Goal: Task Accomplishment & Management: Manage account settings

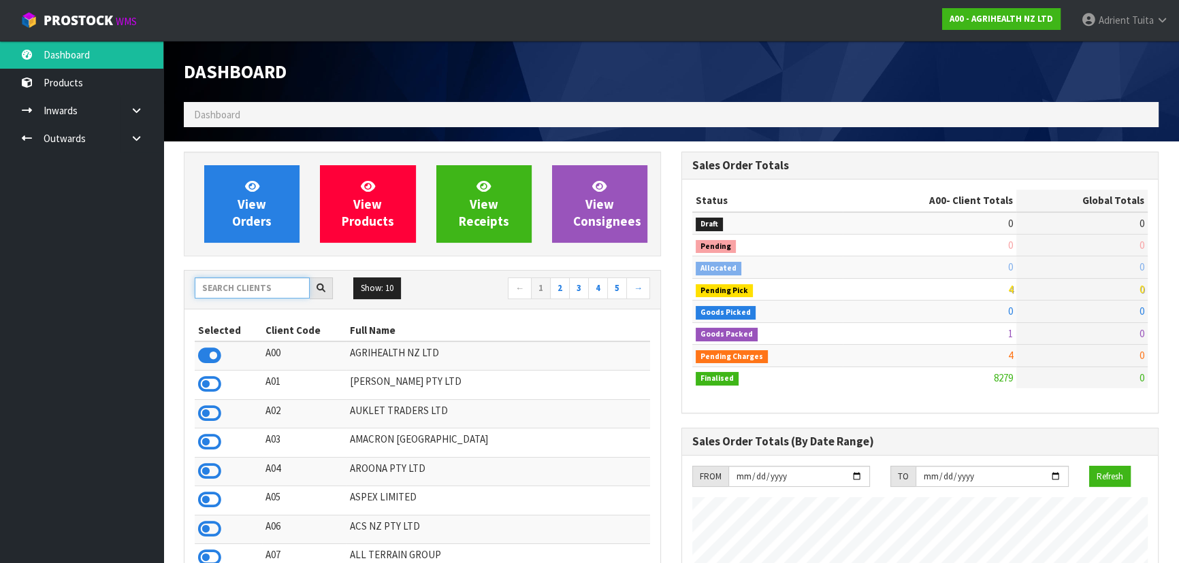
click at [291, 293] on input "text" at bounding box center [252, 288] width 115 height 21
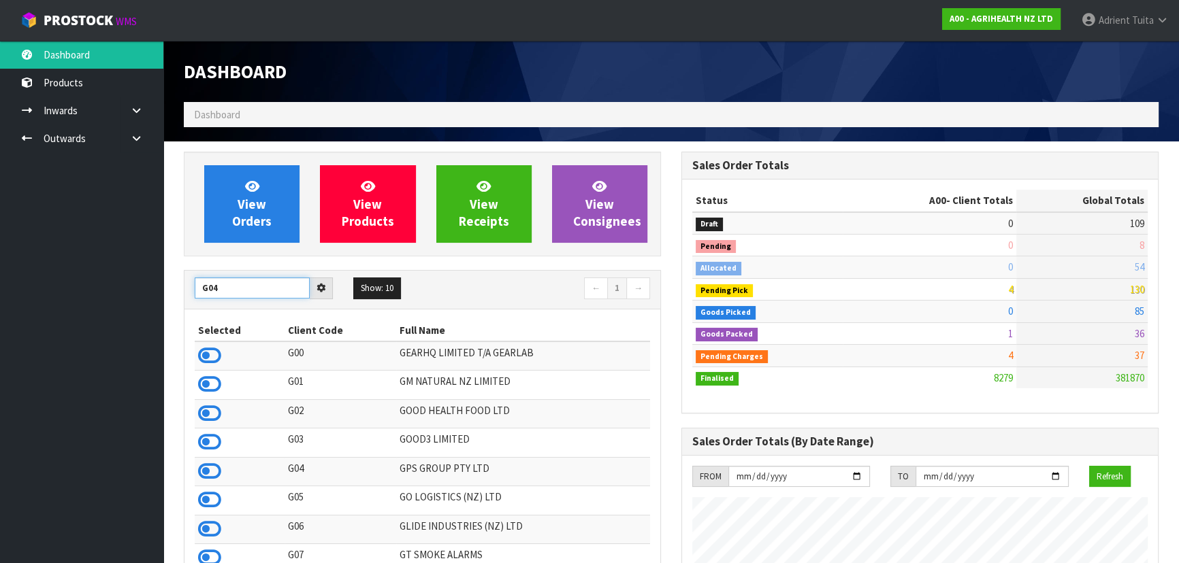
type input "G04"
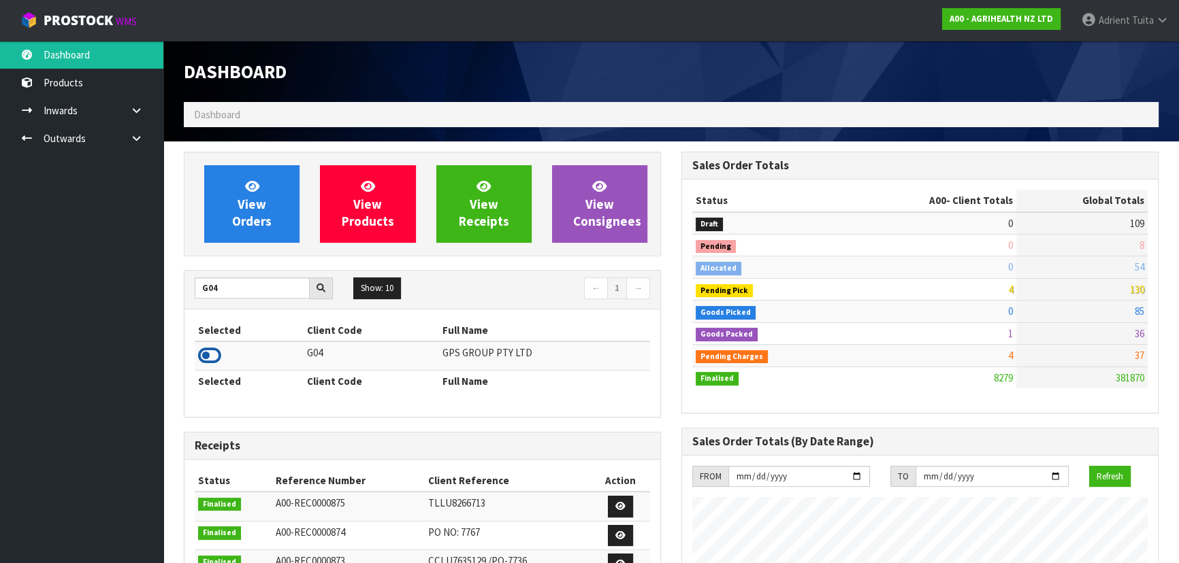
click at [210, 351] on icon at bounding box center [209, 356] width 23 height 20
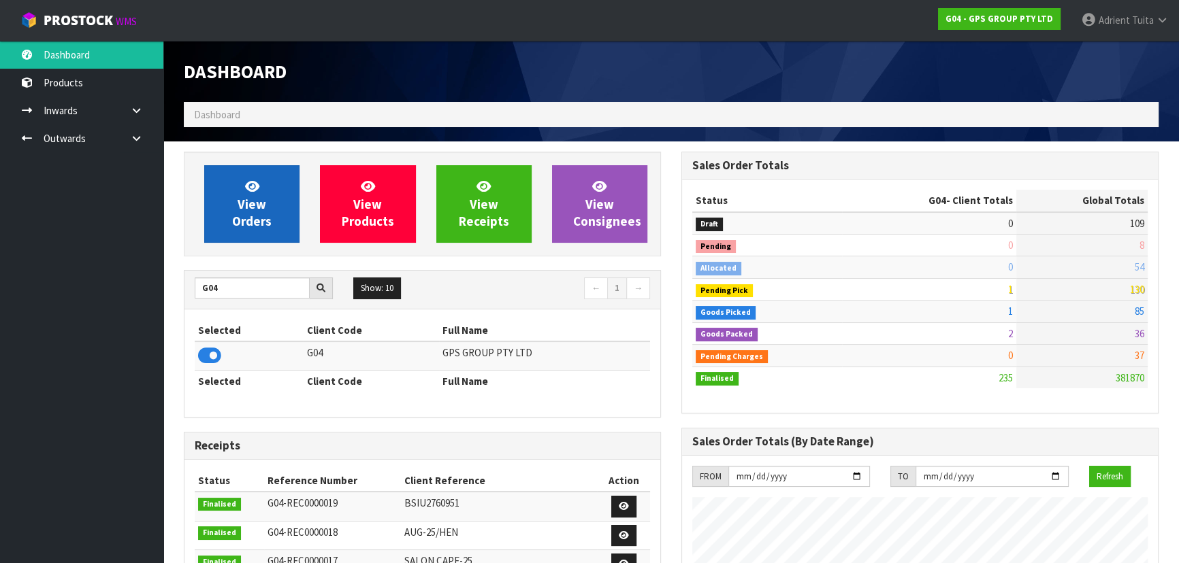
scroll to position [853, 497]
click at [244, 206] on span "View Orders" at bounding box center [251, 203] width 39 height 51
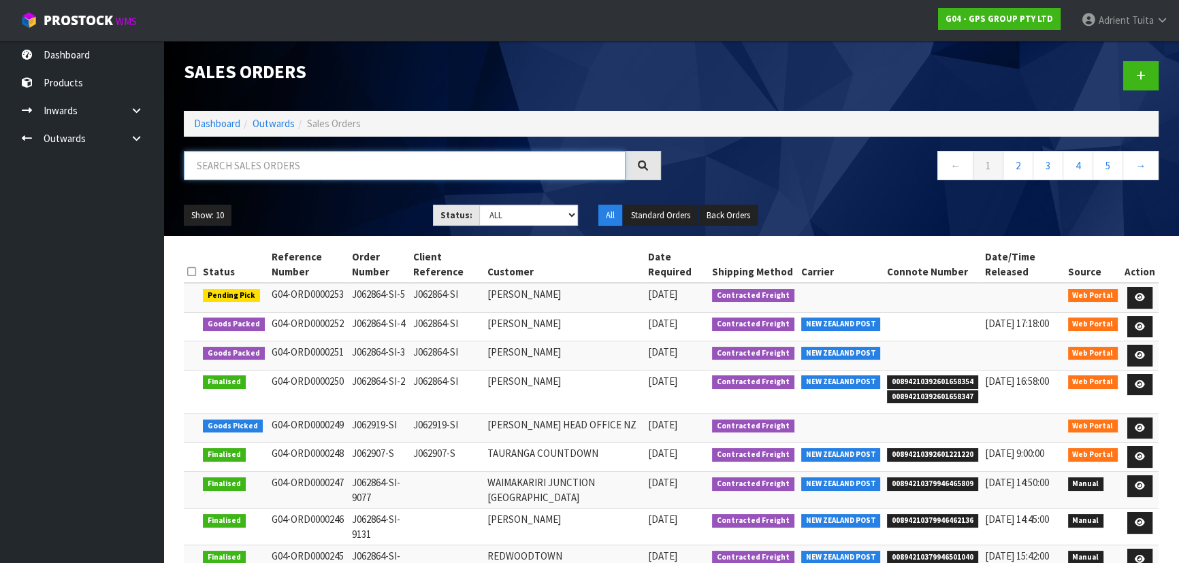
click at [295, 163] on input "text" at bounding box center [405, 165] width 442 height 29
type input "0249"
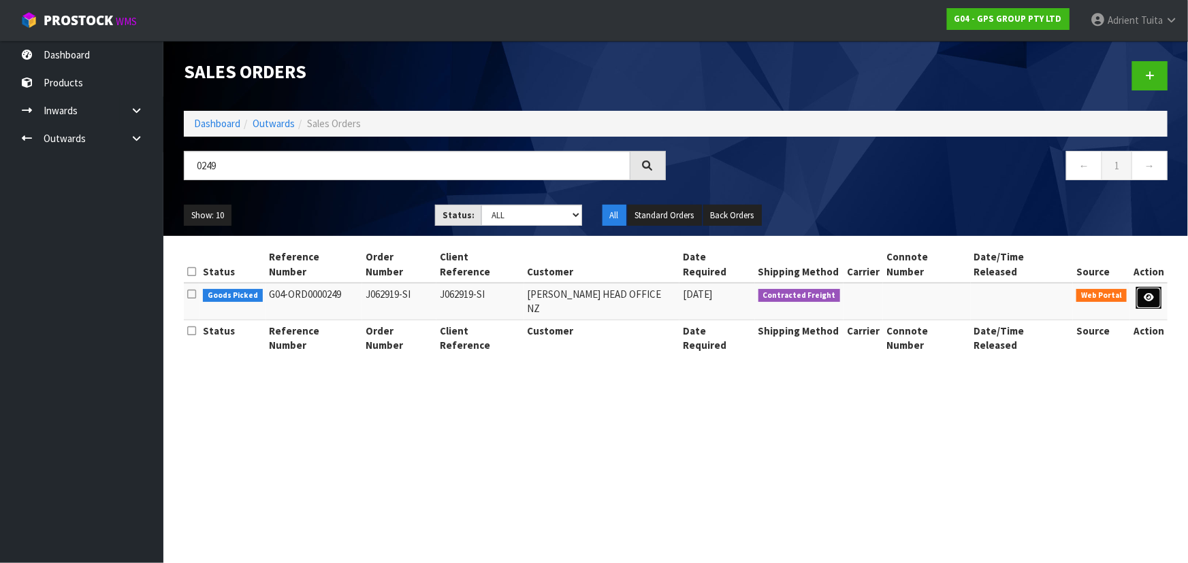
click at [1158, 287] on link at bounding box center [1148, 298] width 25 height 22
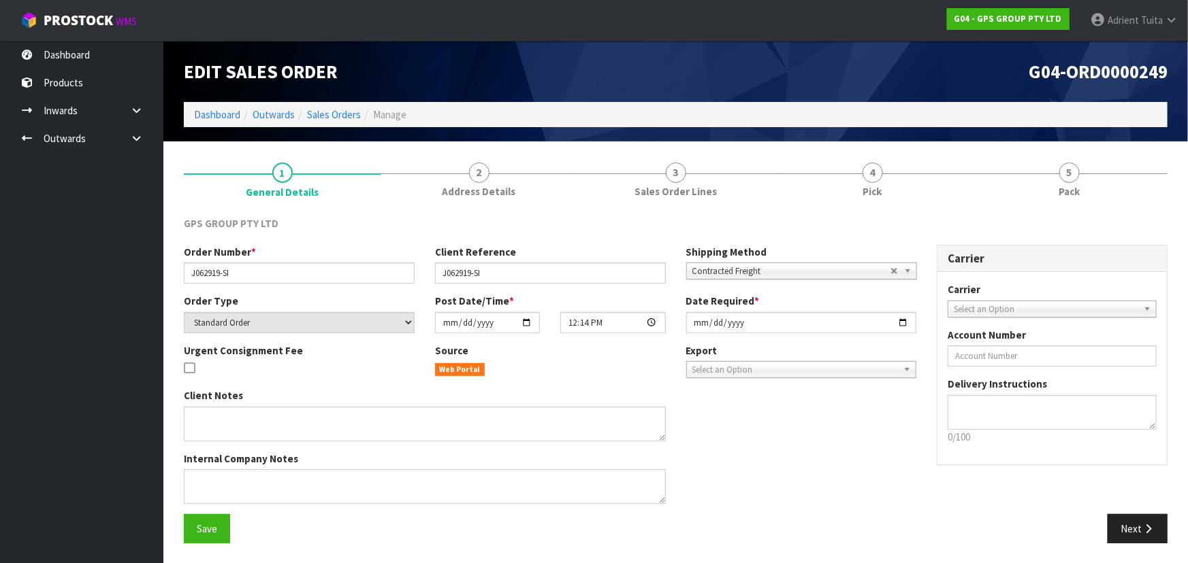
click at [1079, 189] on span "Pack" at bounding box center [1068, 191] width 21 height 14
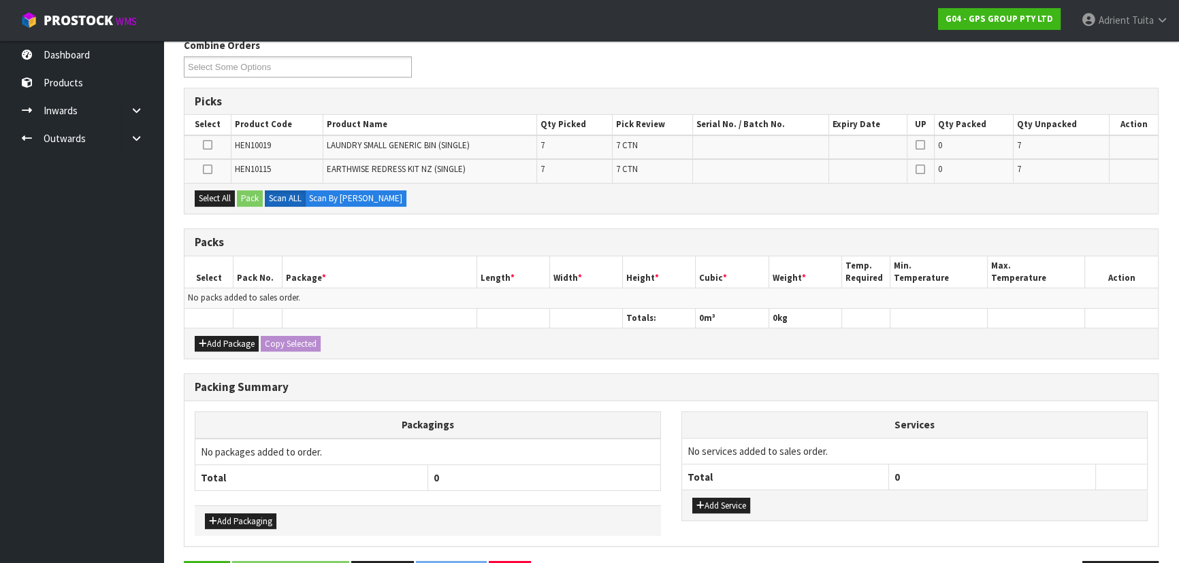
scroll to position [185, 0]
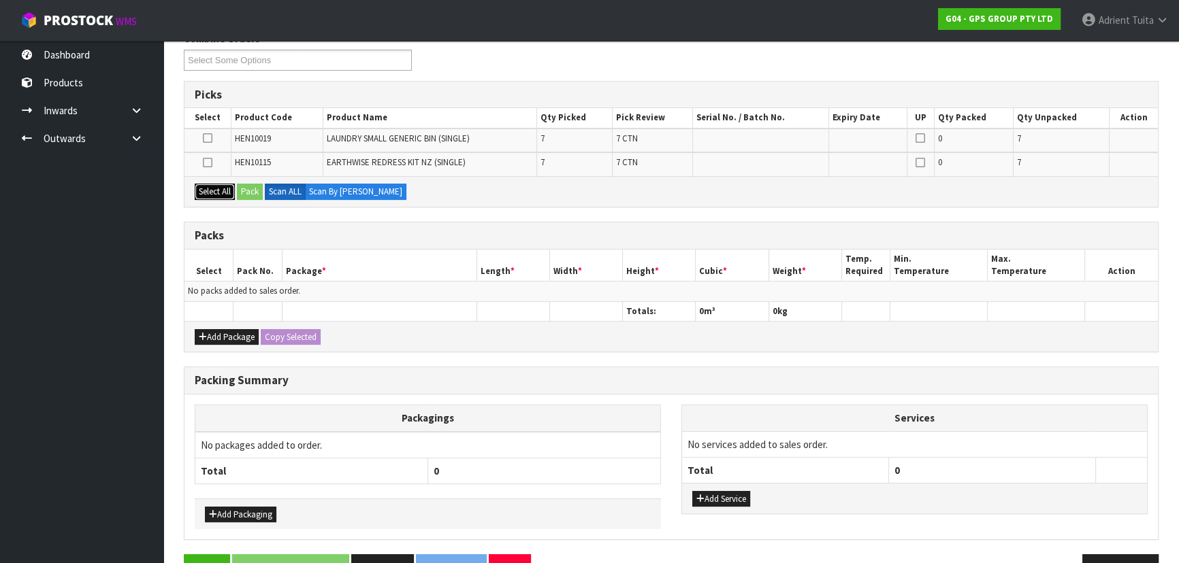
click at [212, 191] on button "Select All" at bounding box center [215, 192] width 40 height 16
click at [210, 332] on button "Add Package" at bounding box center [227, 337] width 64 height 16
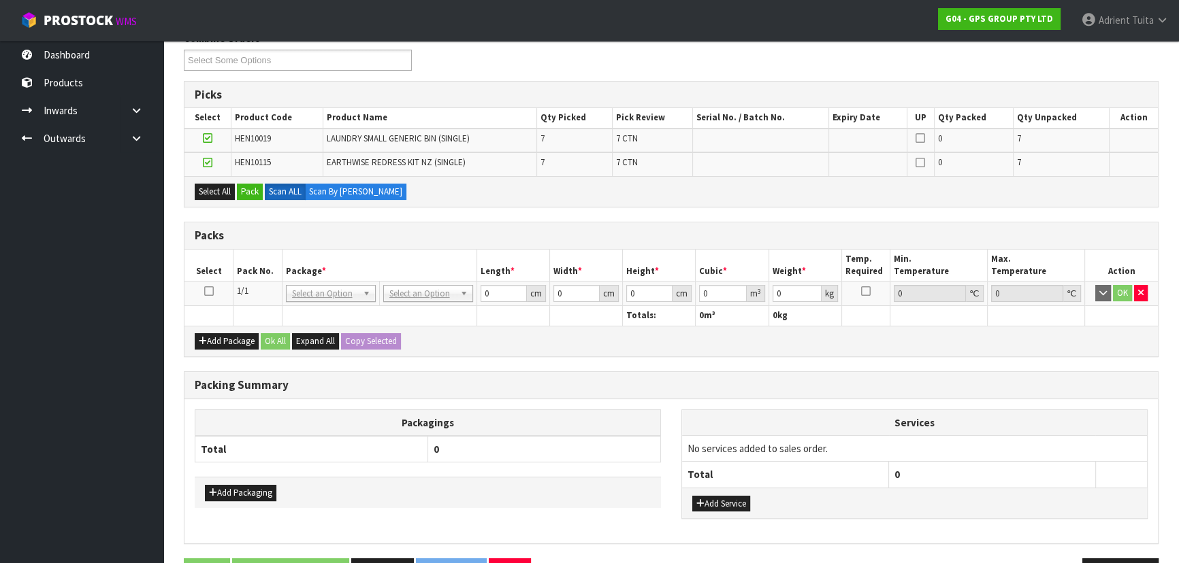
click at [211, 291] on icon at bounding box center [209, 291] width 10 height 1
click at [250, 187] on button "Pack" at bounding box center [250, 192] width 26 height 16
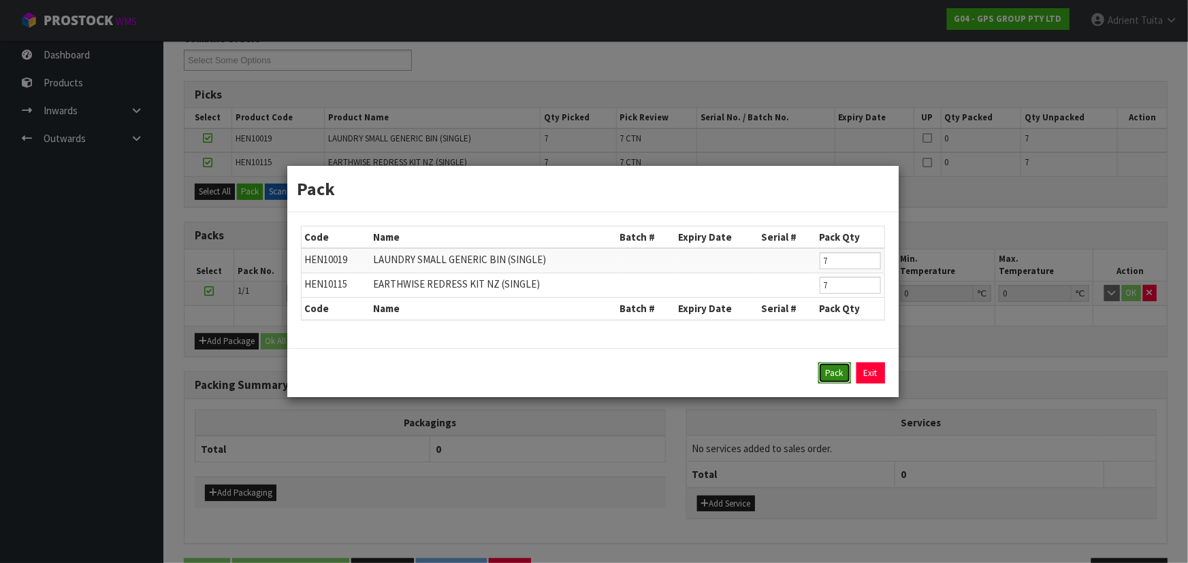
drag, startPoint x: 830, startPoint y: 370, endPoint x: 495, endPoint y: 245, distance: 357.9
click at [829, 370] on button "Pack" at bounding box center [834, 374] width 33 height 22
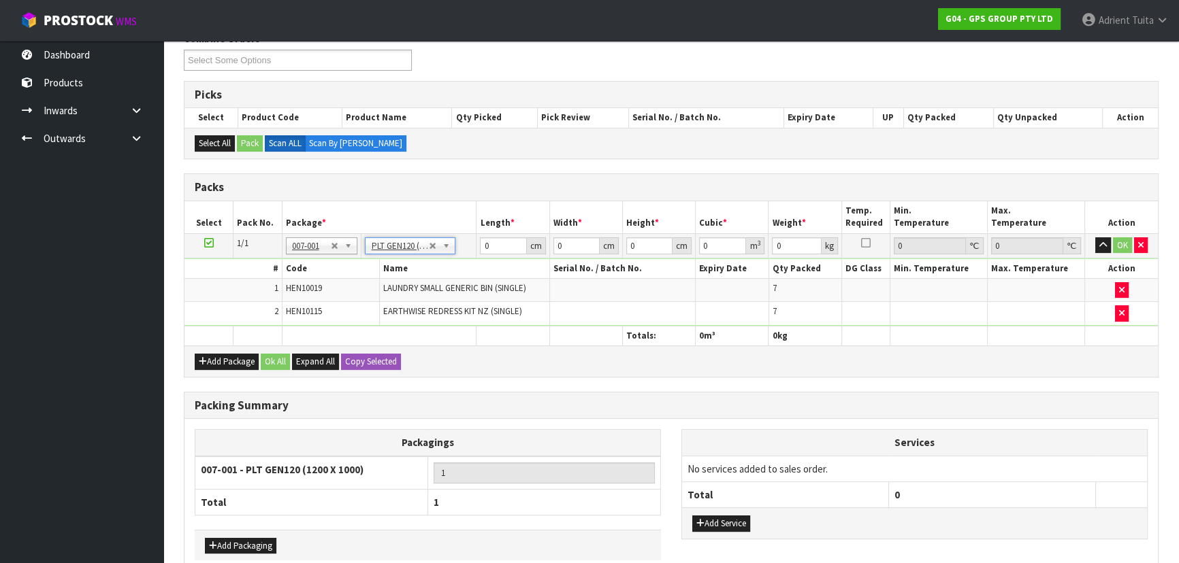
type input "120"
type input "100"
type input "50.75"
click at [642, 252] on input "0" at bounding box center [649, 246] width 46 height 17
type input "4"
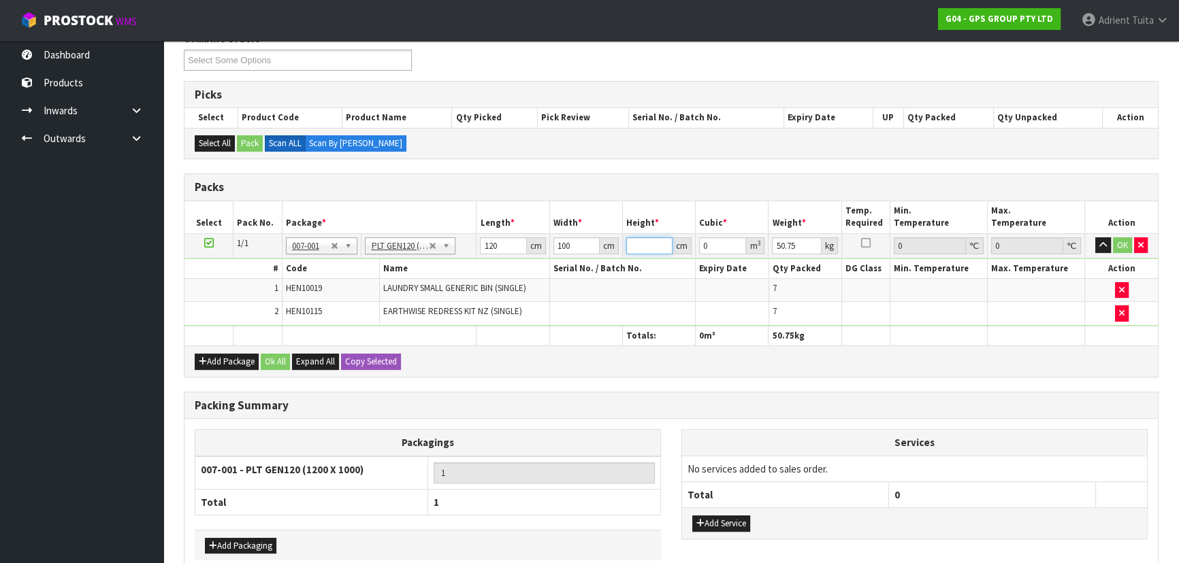
type input "0.048"
type input "44"
type input "0.528"
type input "44"
type input "56"
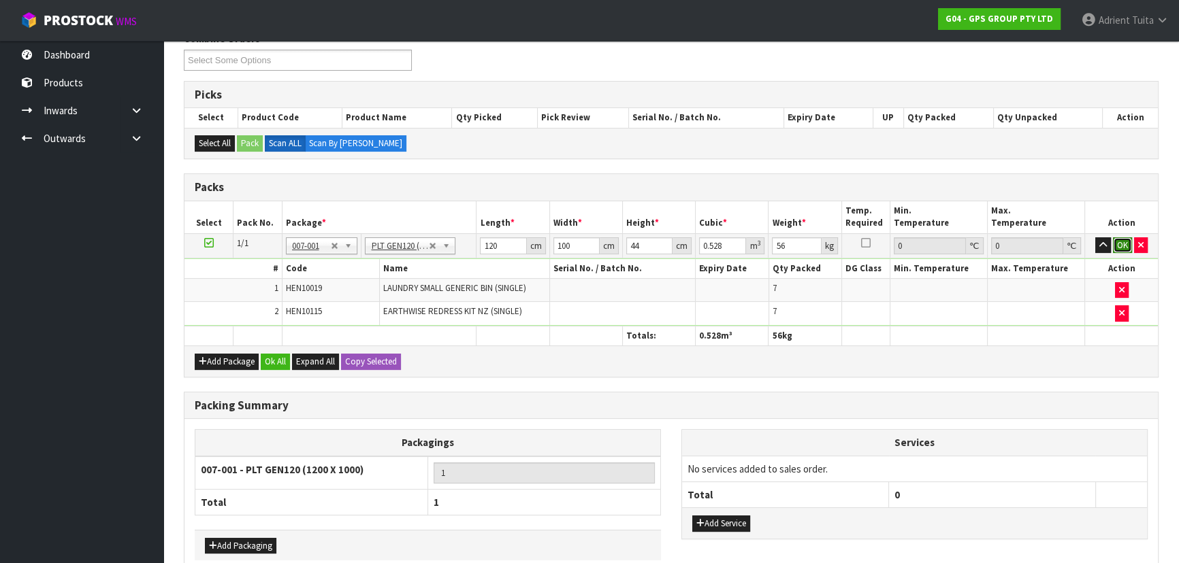
click at [1119, 240] on button "OK" at bounding box center [1122, 246] width 19 height 16
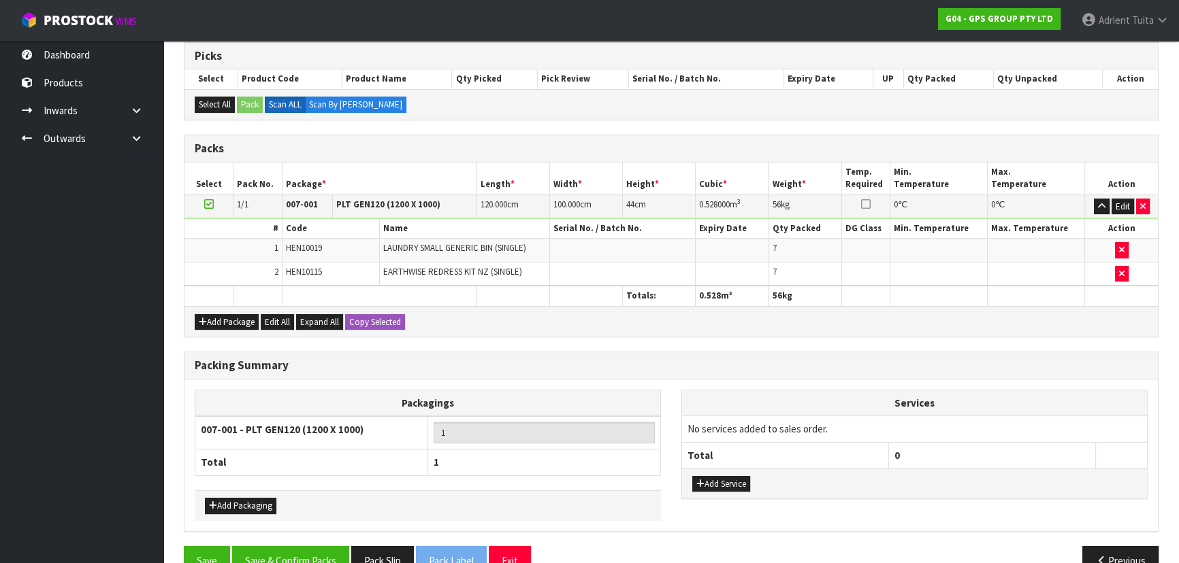
scroll to position [252, 0]
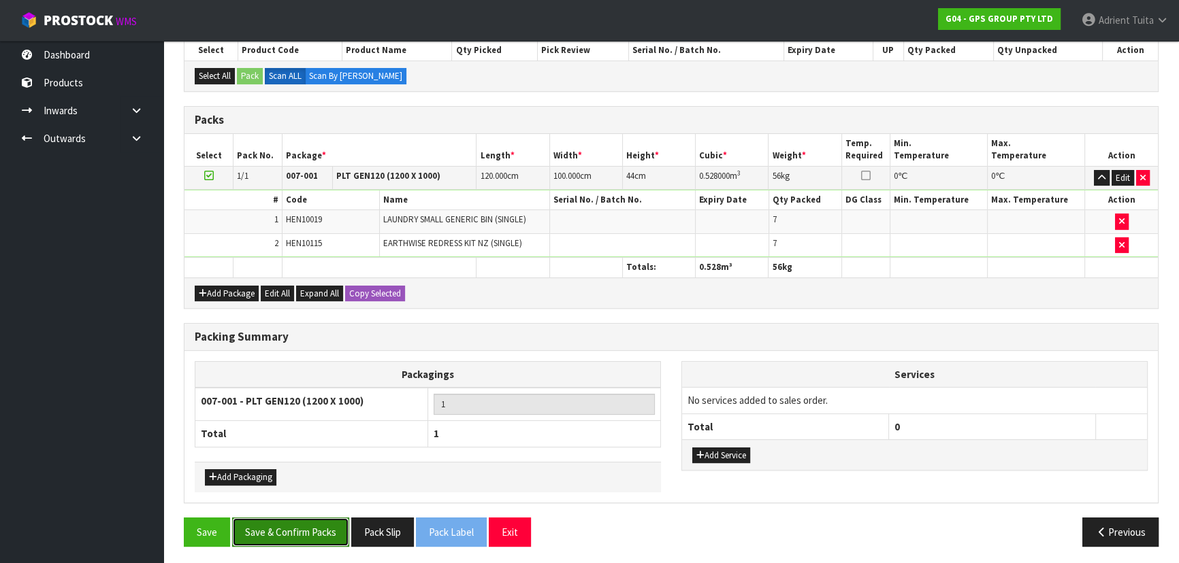
click at [297, 521] on button "Save & Confirm Packs" at bounding box center [290, 532] width 117 height 29
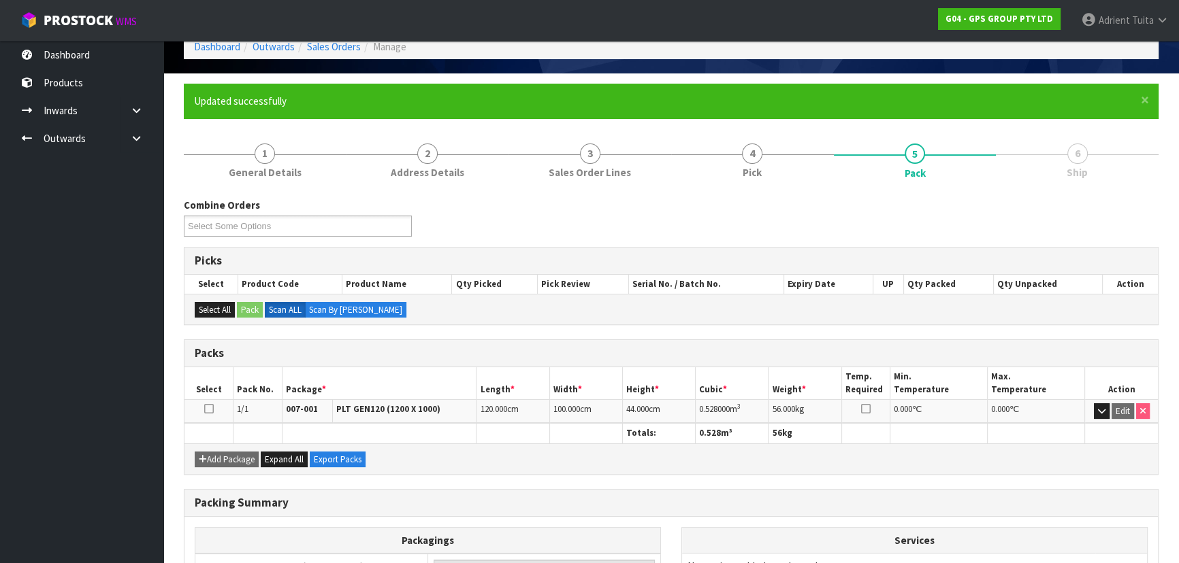
scroll to position [0, 0]
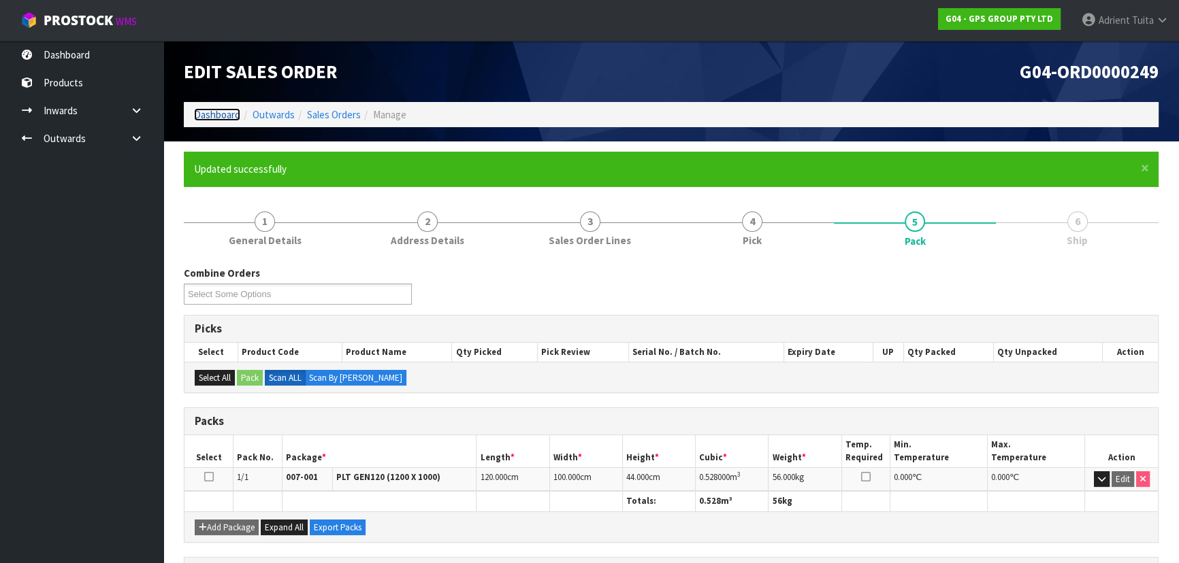
click at [225, 108] on link "Dashboard" at bounding box center [217, 114] width 46 height 13
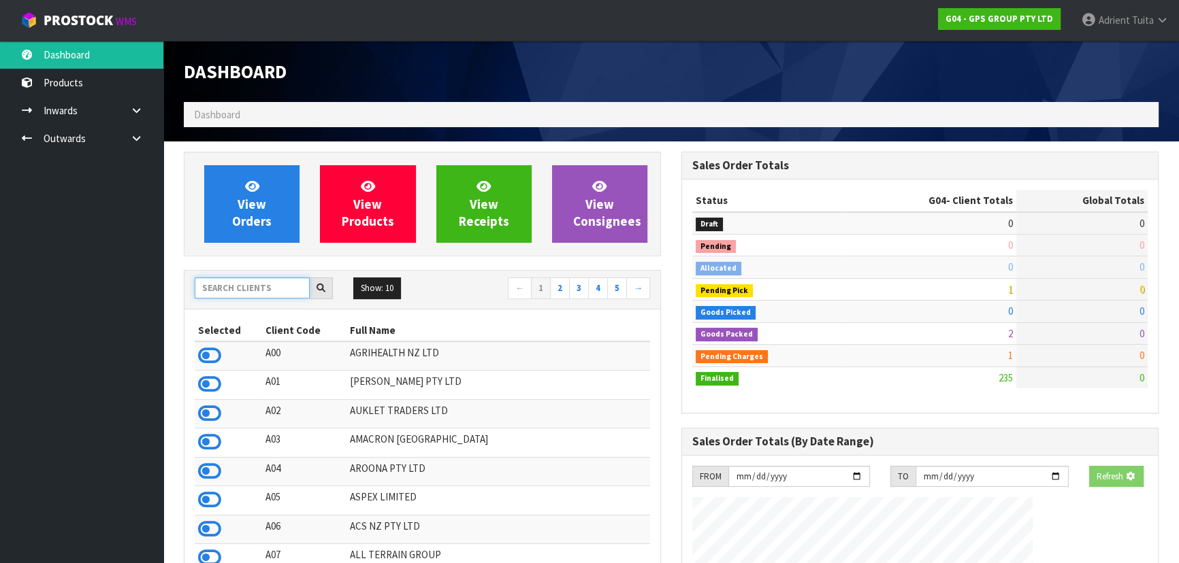
click at [229, 294] on input "text" at bounding box center [252, 288] width 115 height 21
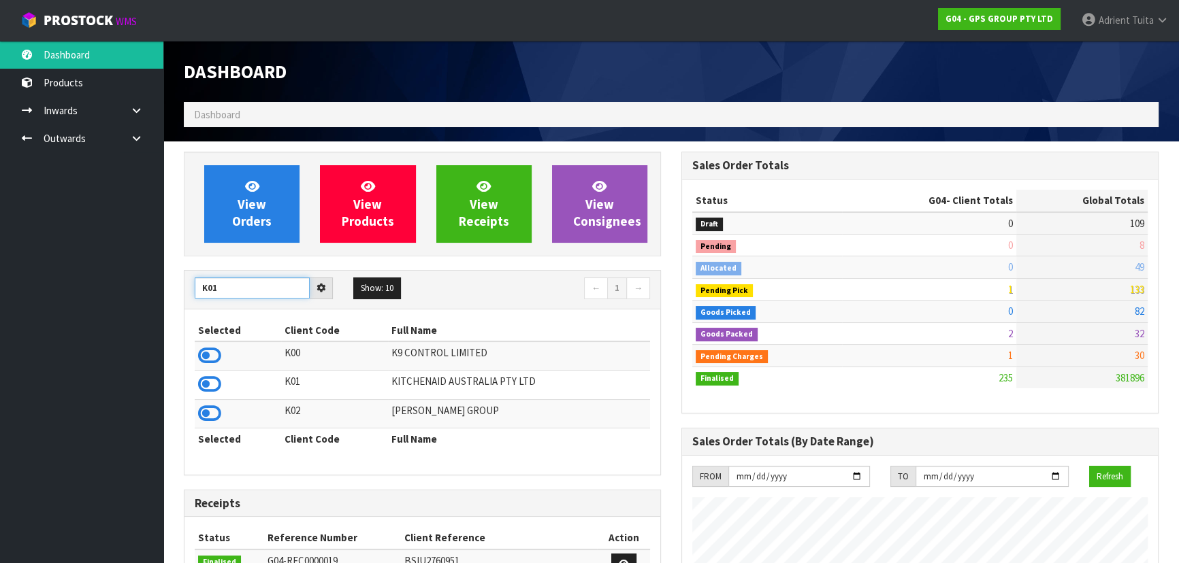
type input "K01"
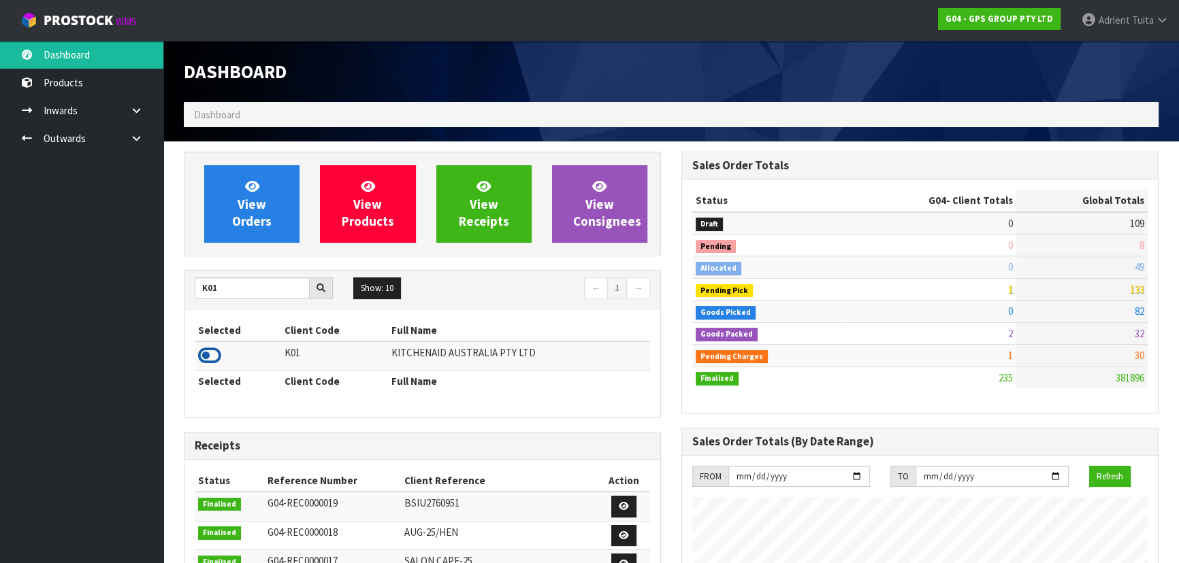
click at [214, 353] on icon at bounding box center [209, 356] width 23 height 20
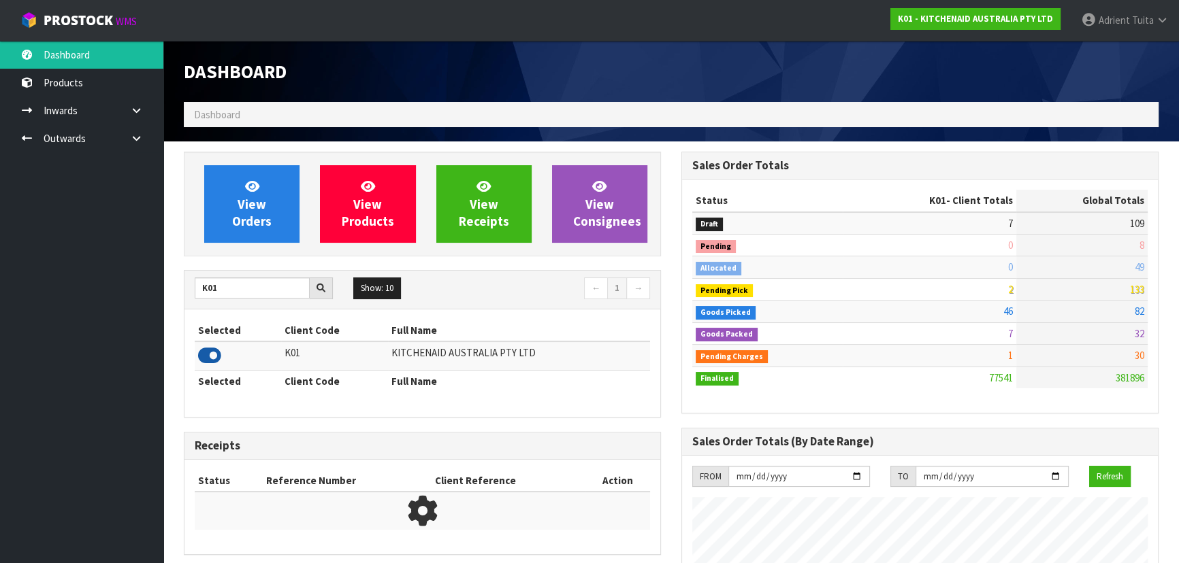
scroll to position [1029, 497]
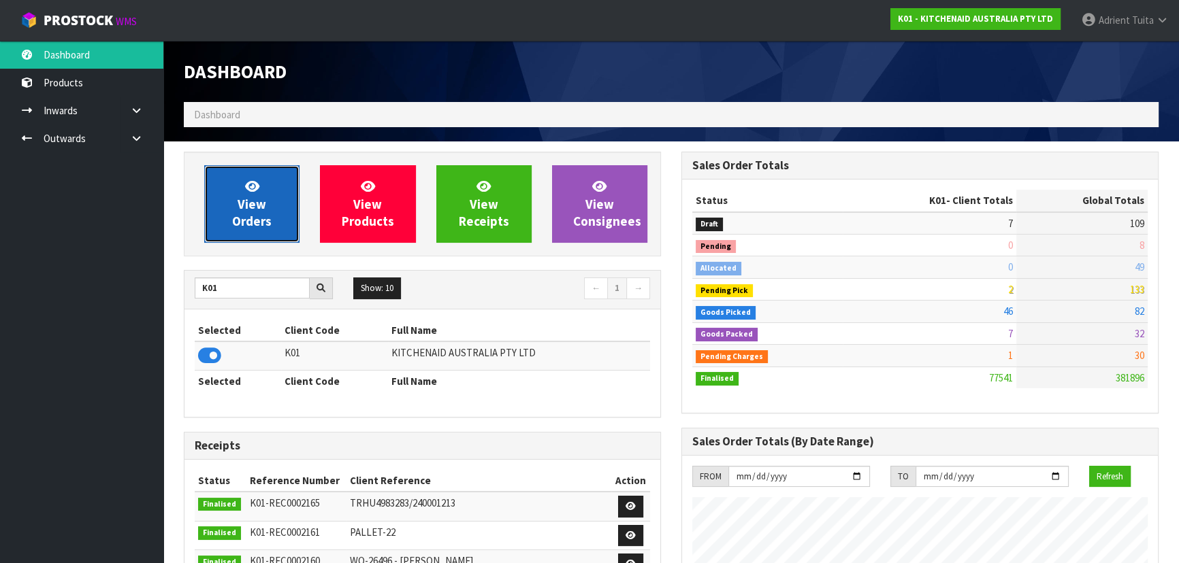
click at [264, 208] on span "View Orders" at bounding box center [251, 203] width 39 height 51
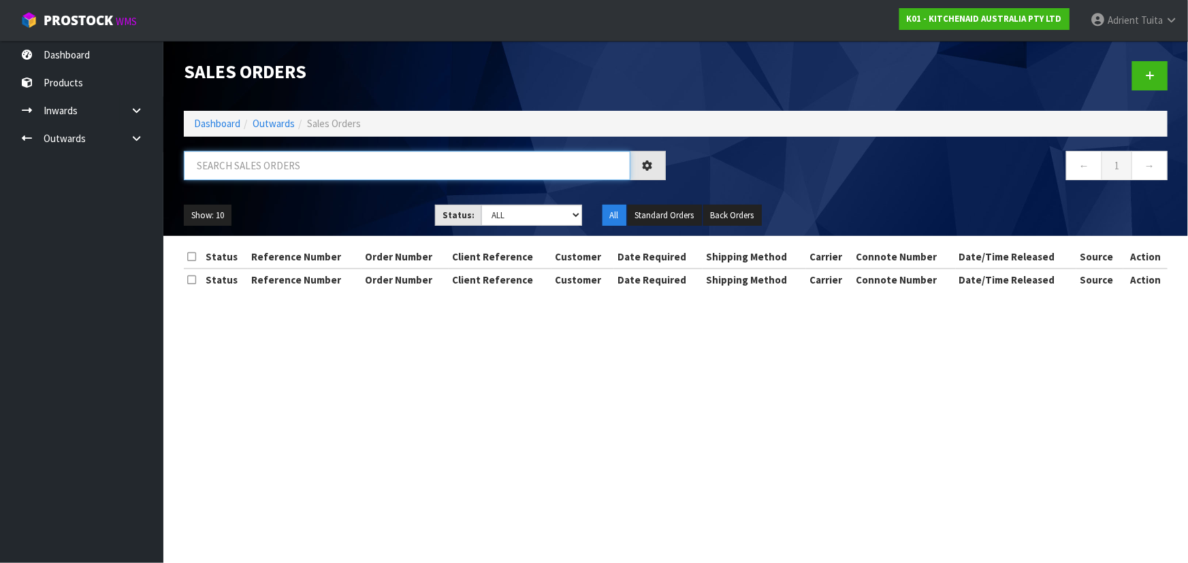
click at [287, 176] on input "text" at bounding box center [407, 165] width 446 height 29
click at [284, 171] on input "text" at bounding box center [407, 165] width 446 height 29
type input "2698"
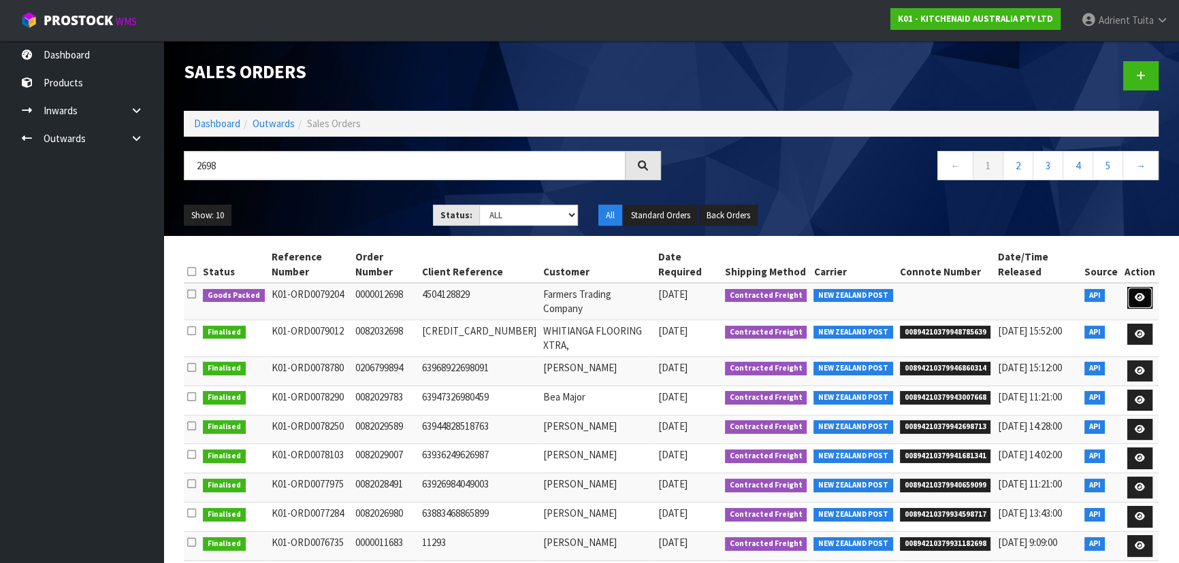
click at [1130, 287] on link at bounding box center [1139, 298] width 25 height 22
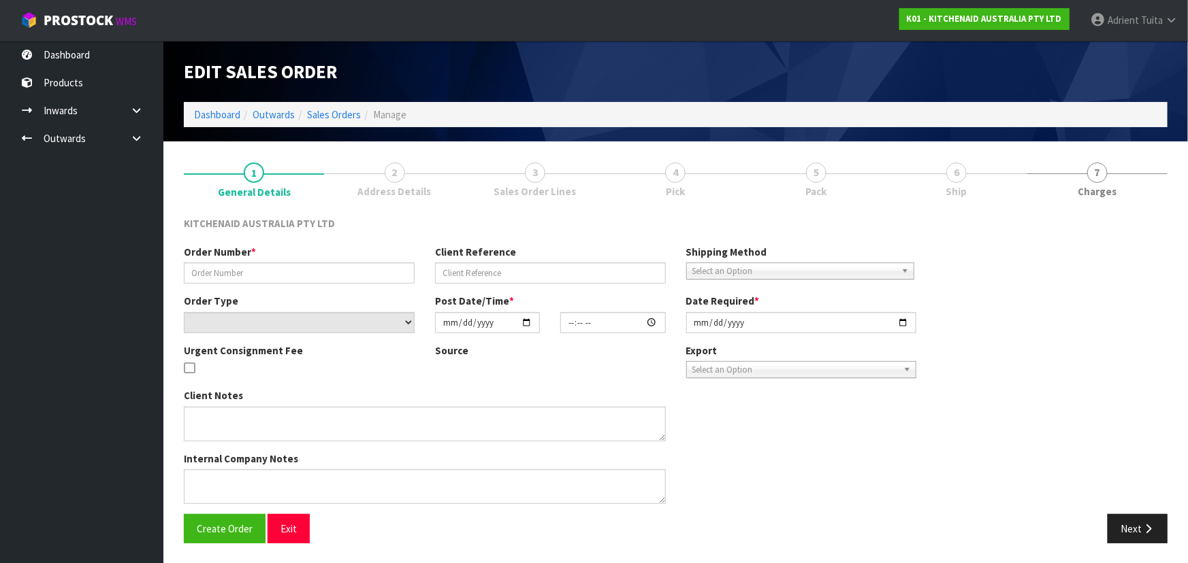
type input "0000012698"
type input "4504128829"
select select "number:0"
type input "[DATE]"
type input "15:32:19.000"
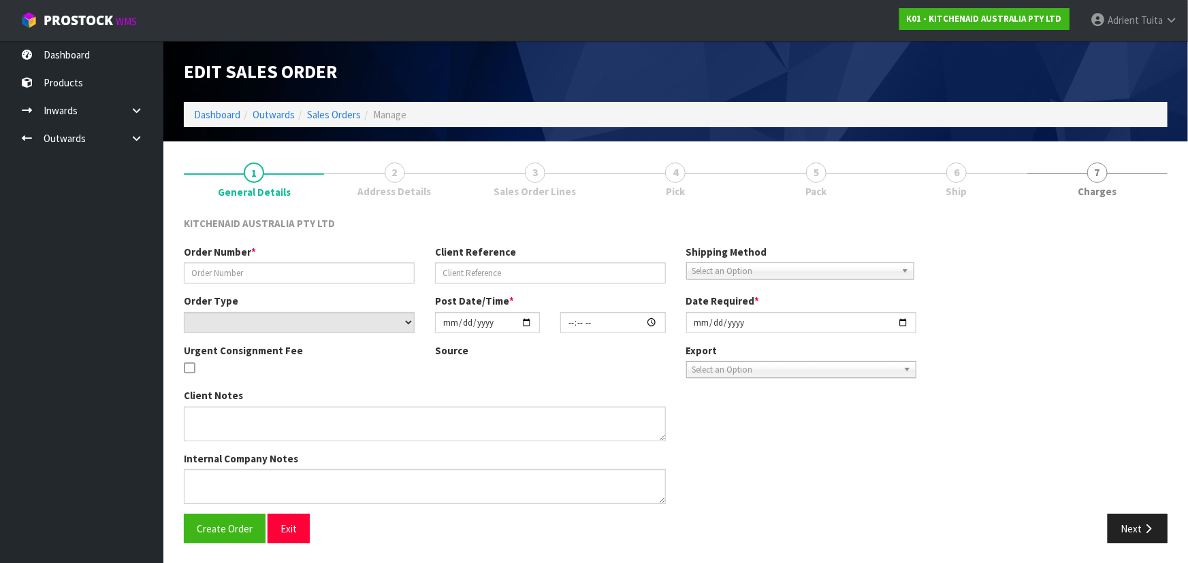
type input "[DATE]"
type textarea "ORDER 12968 5KSM195PSABT - CWL TEAM PLEASE ADJUST THIS TO 18 AND PROCESS THE OR…"
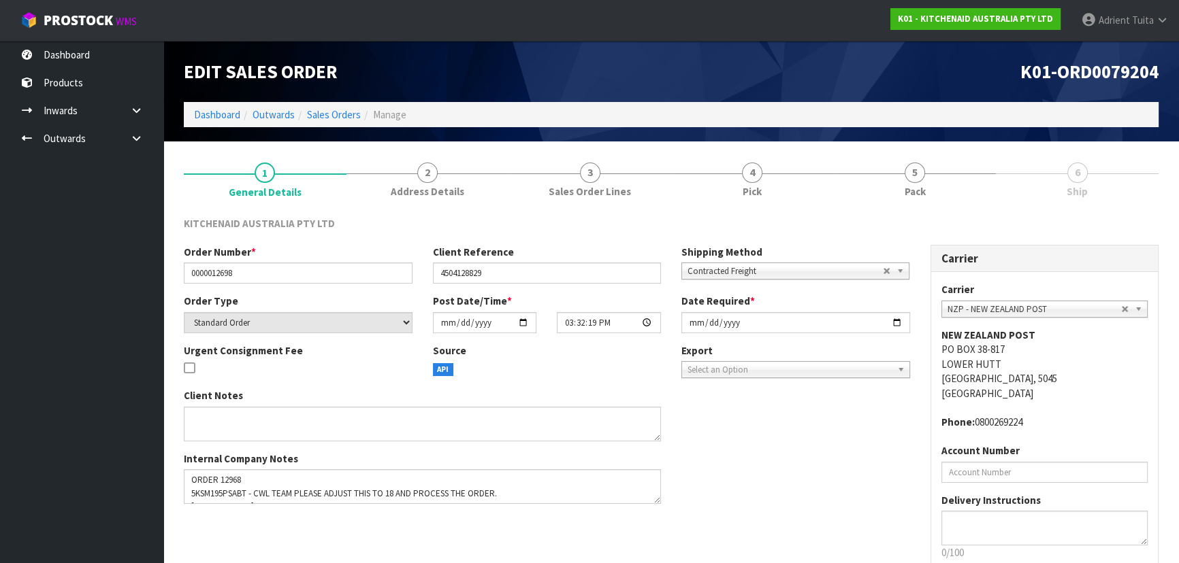
click at [1102, 185] on link "6 Ship" at bounding box center [1077, 179] width 163 height 54
click at [981, 178] on link "5 Pack" at bounding box center [915, 179] width 163 height 54
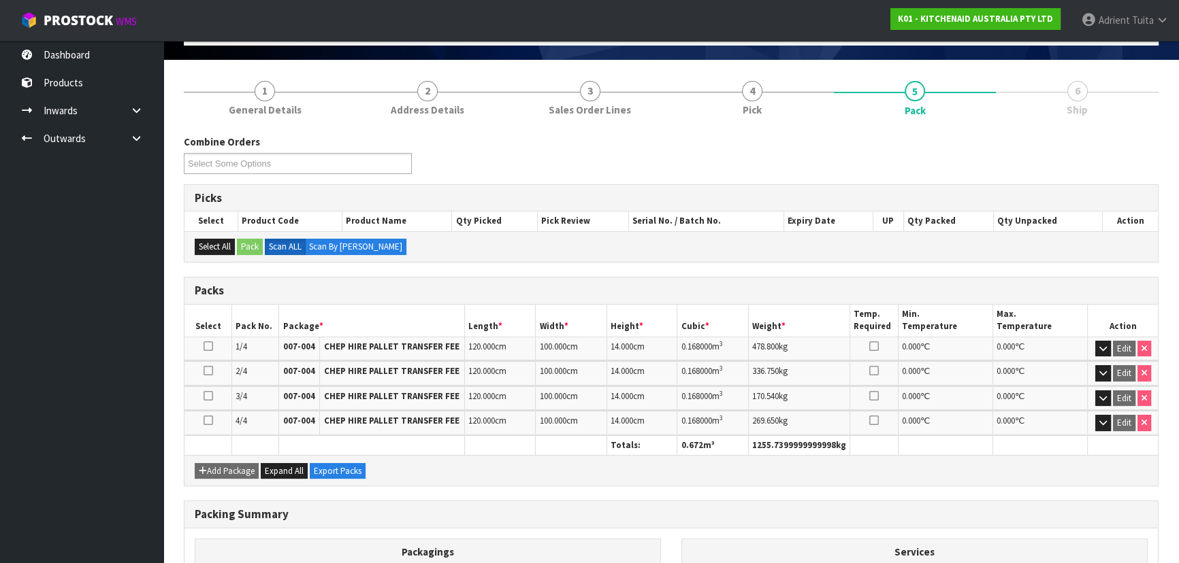
scroll to position [229, 0]
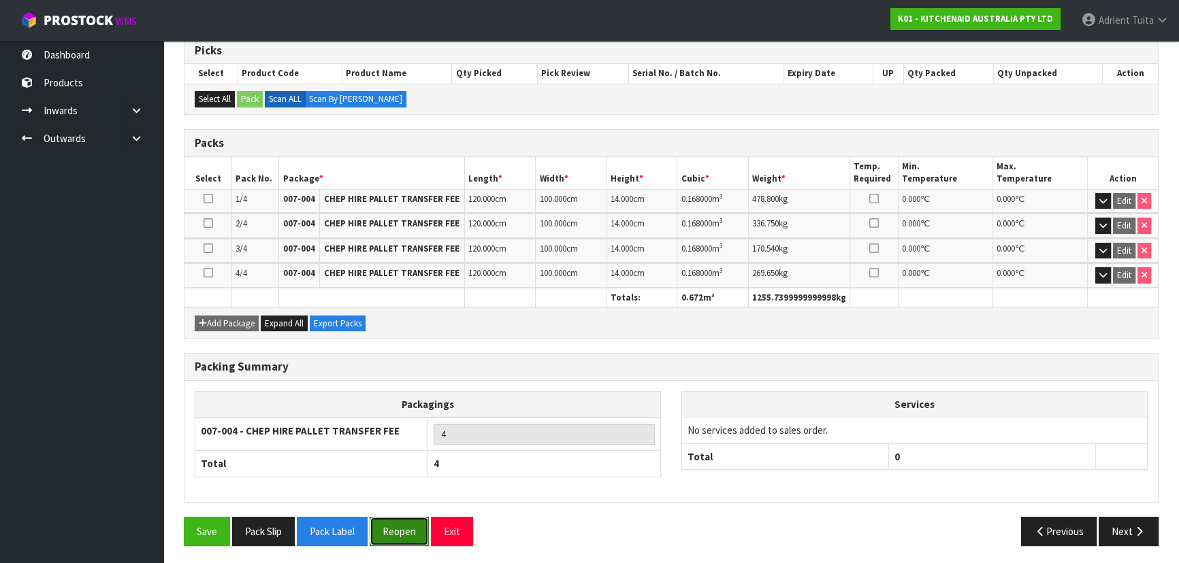
click at [408, 538] on button "Reopen" at bounding box center [399, 531] width 59 height 29
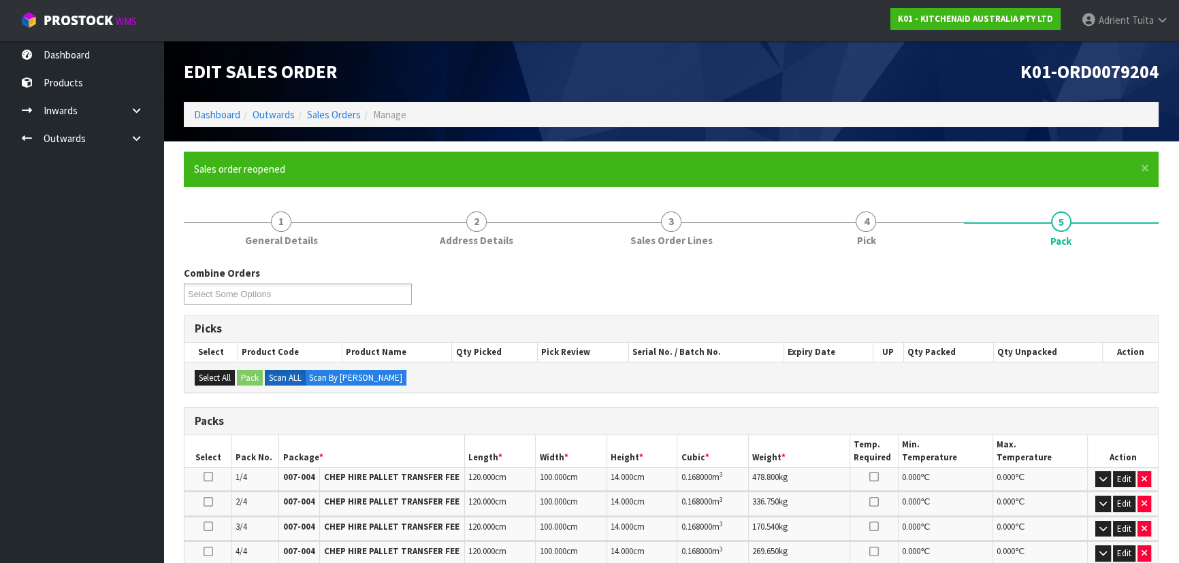
scroll to position [185, 0]
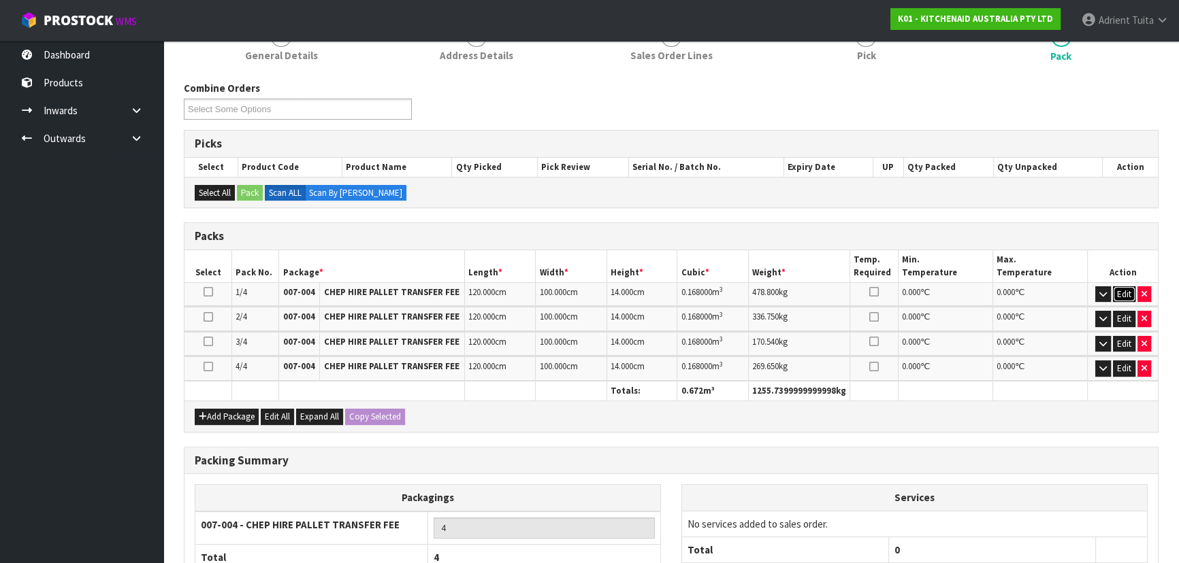
click at [1117, 293] on button "Edit" at bounding box center [1124, 295] width 22 height 16
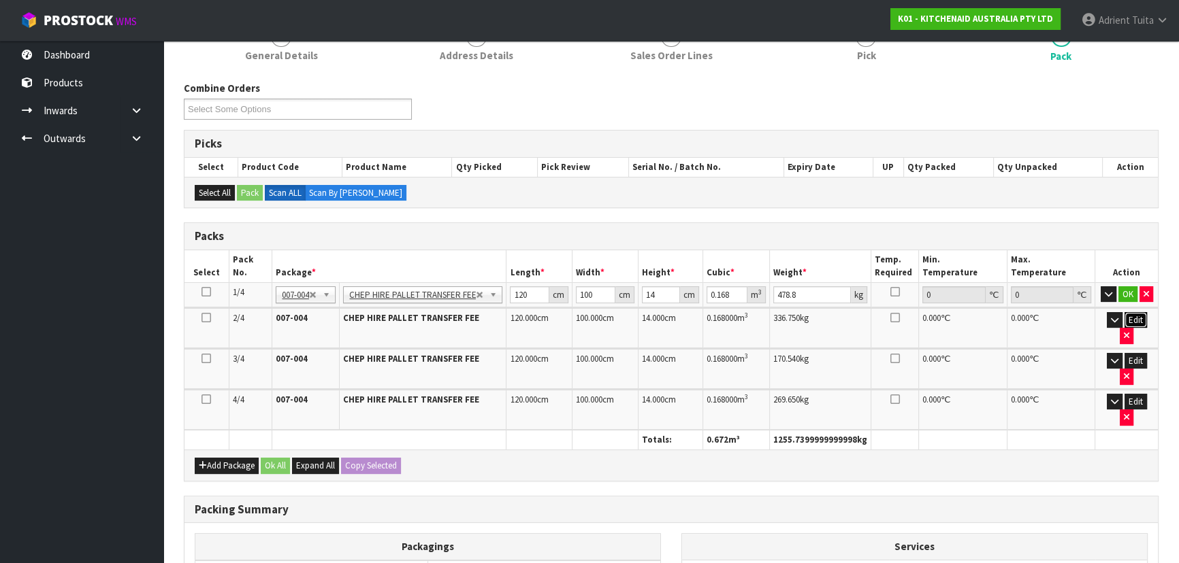
click at [1124, 315] on button "Edit" at bounding box center [1135, 320] width 22 height 16
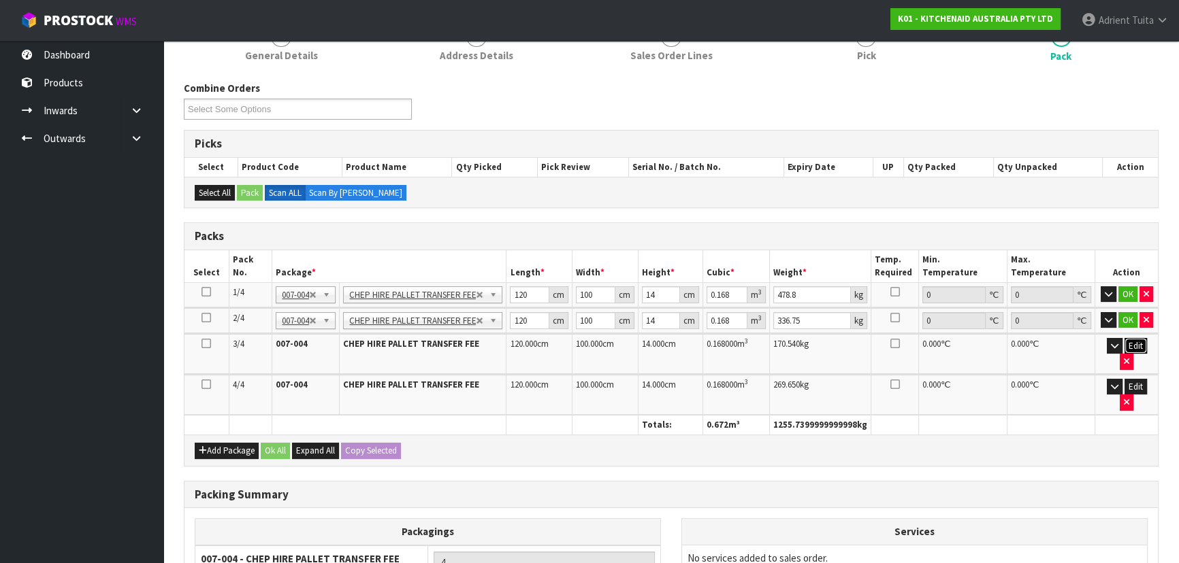
click at [1124, 342] on button "Edit" at bounding box center [1135, 346] width 22 height 16
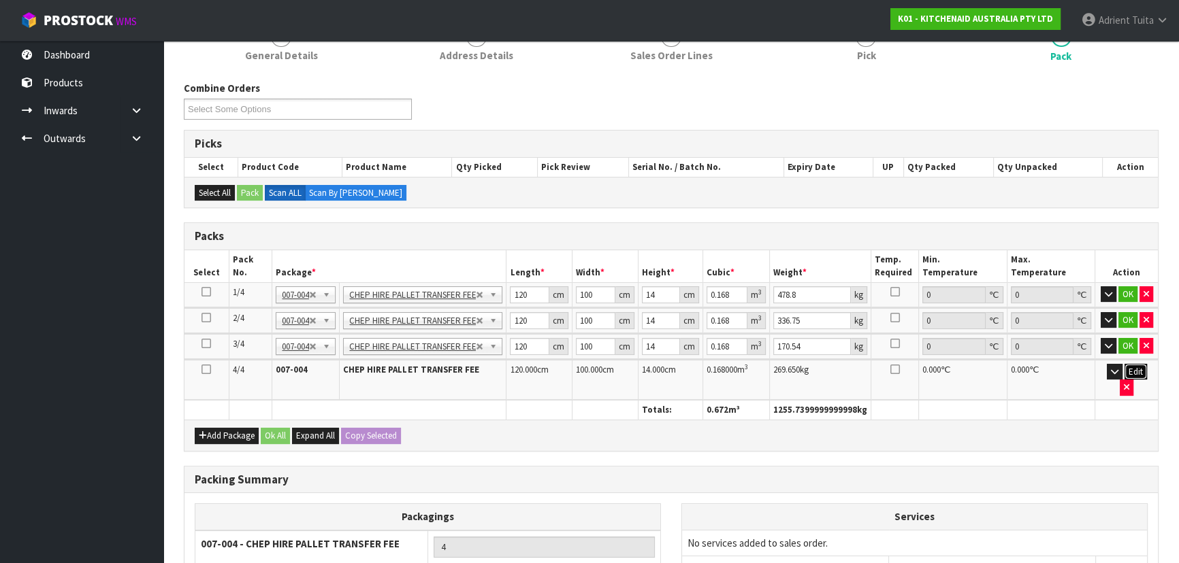
click at [1124, 368] on button "Edit" at bounding box center [1135, 372] width 22 height 16
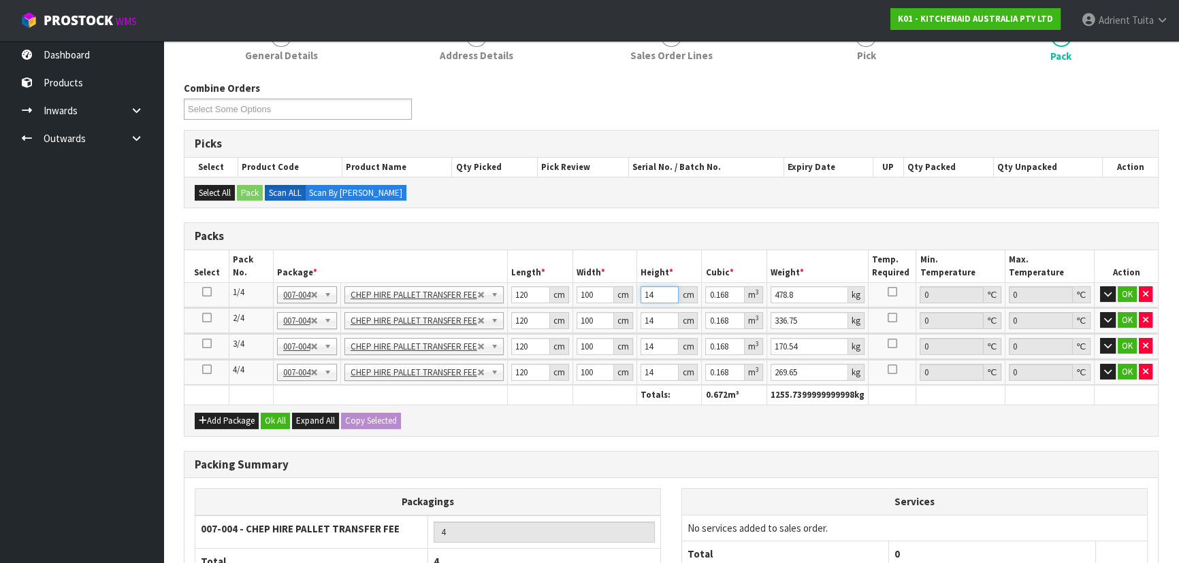
click at [656, 293] on input "14" at bounding box center [659, 295] width 39 height 17
type input "1"
type input "0.012"
type input "0"
type input "1"
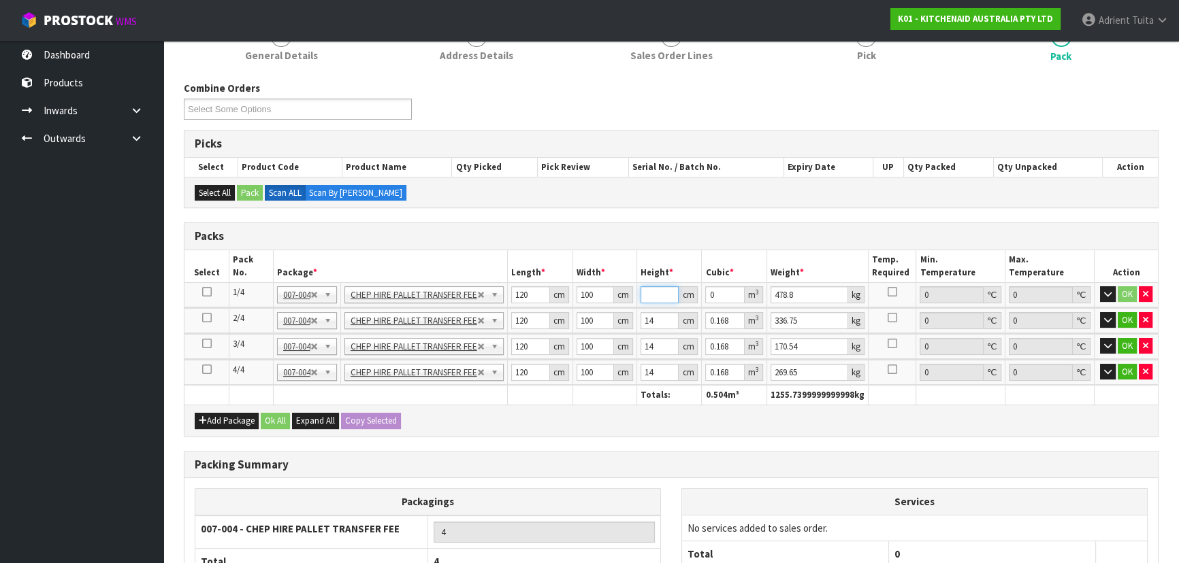
type input "0.012"
type input "18"
type input "0.216"
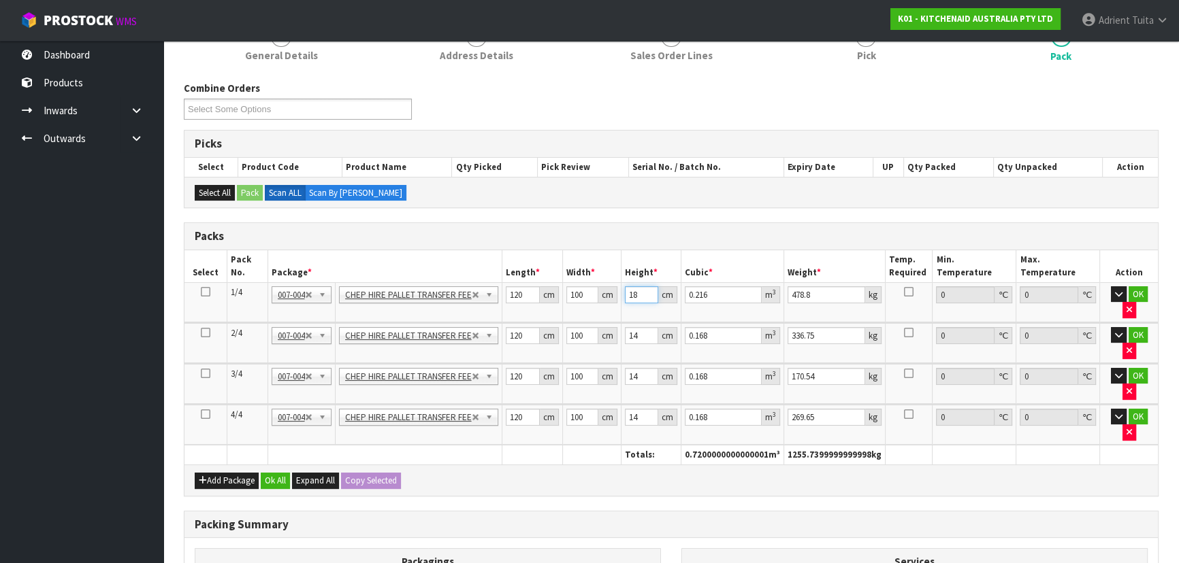
type input "184"
type input "2.208"
type input "184"
click at [800, 296] on input "478.8" at bounding box center [826, 295] width 78 height 17
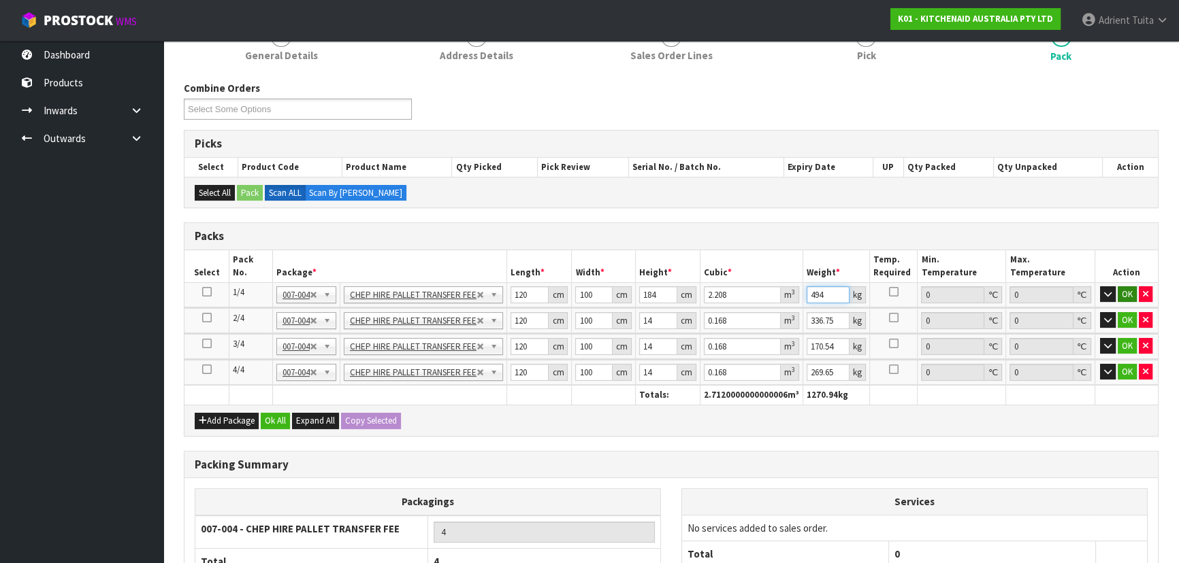
type input "494"
click at [1119, 294] on button "OK" at bounding box center [1126, 295] width 19 height 16
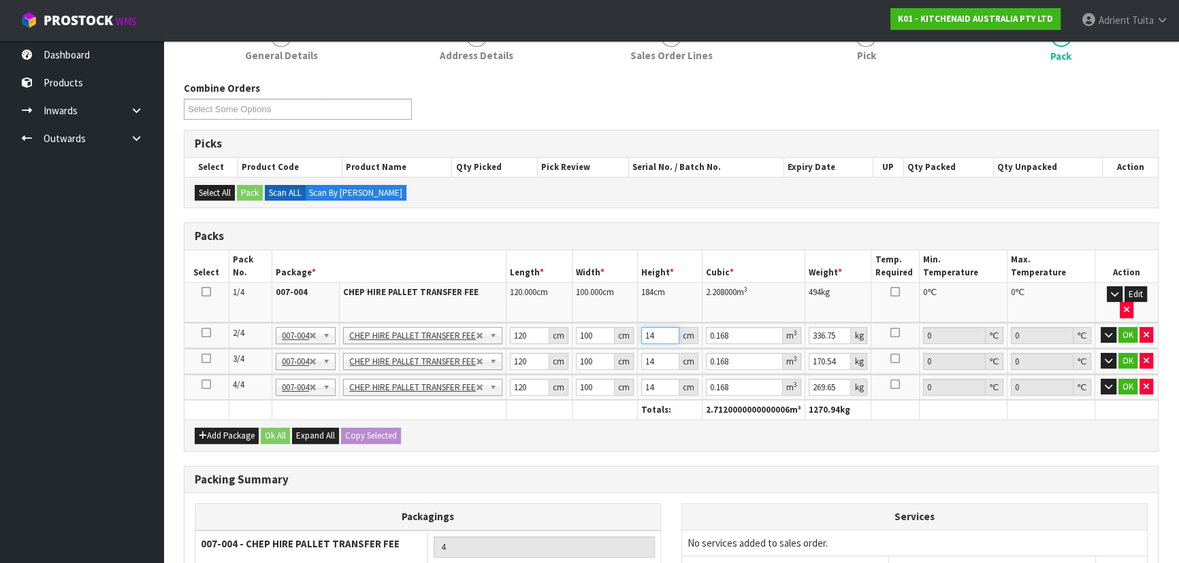
click at [649, 327] on input "14" at bounding box center [659, 335] width 37 height 17
type input "1"
type input "0.012"
type input "18"
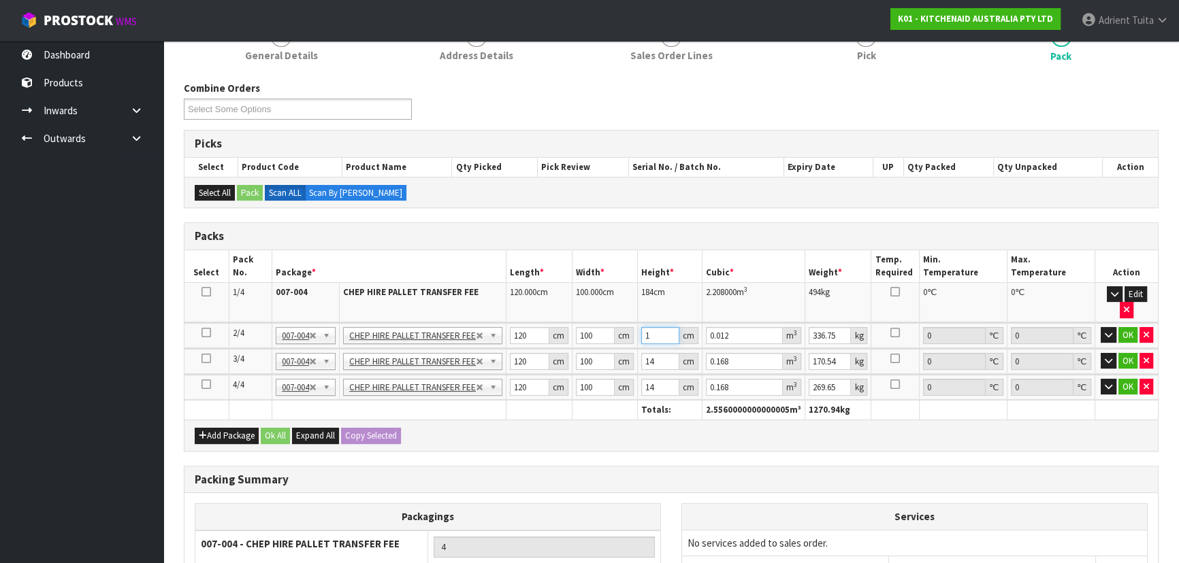
type input "0.216"
type input "184"
type input "2.208"
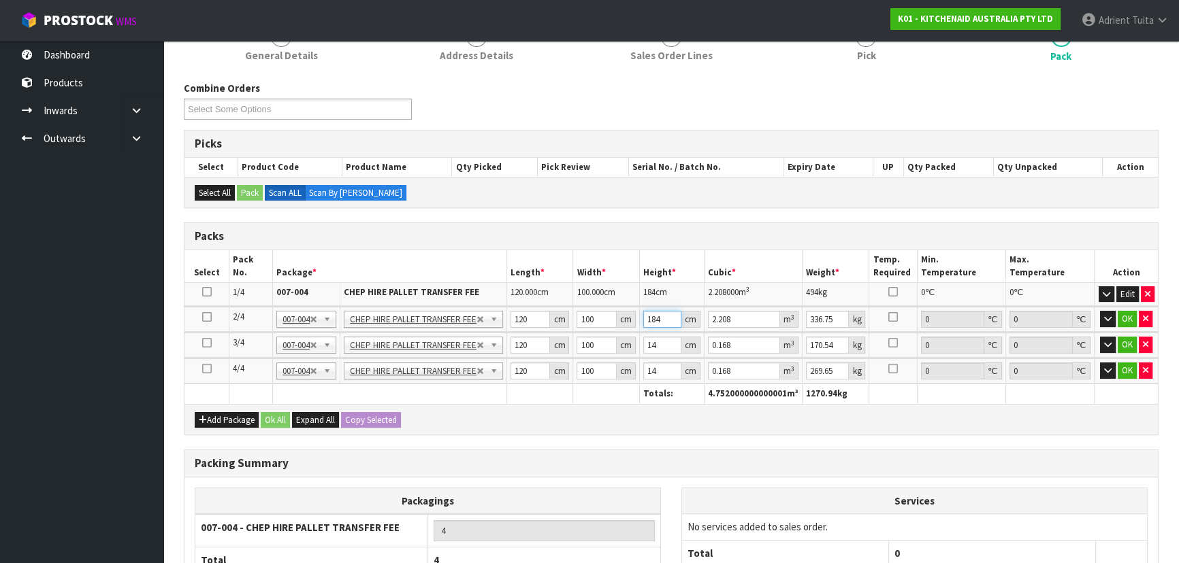
type input "184"
click at [812, 316] on input "336.75" at bounding box center [828, 319] width 44 height 17
click at [827, 344] on input "170.54" at bounding box center [828, 345] width 44 height 17
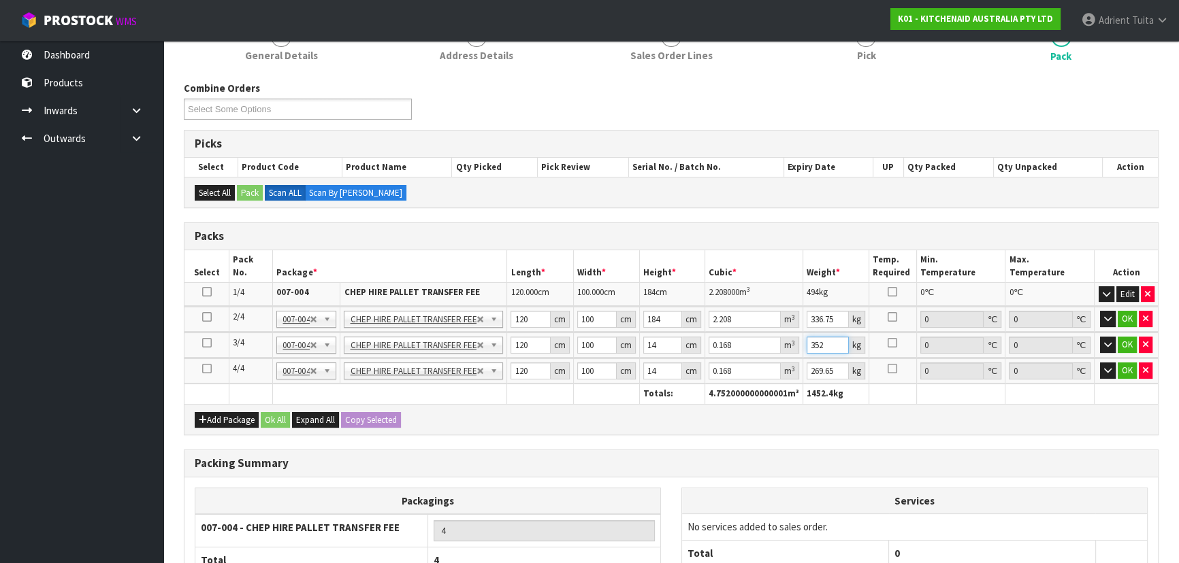
type input "352"
click at [816, 319] on input "336.75" at bounding box center [827, 319] width 42 height 17
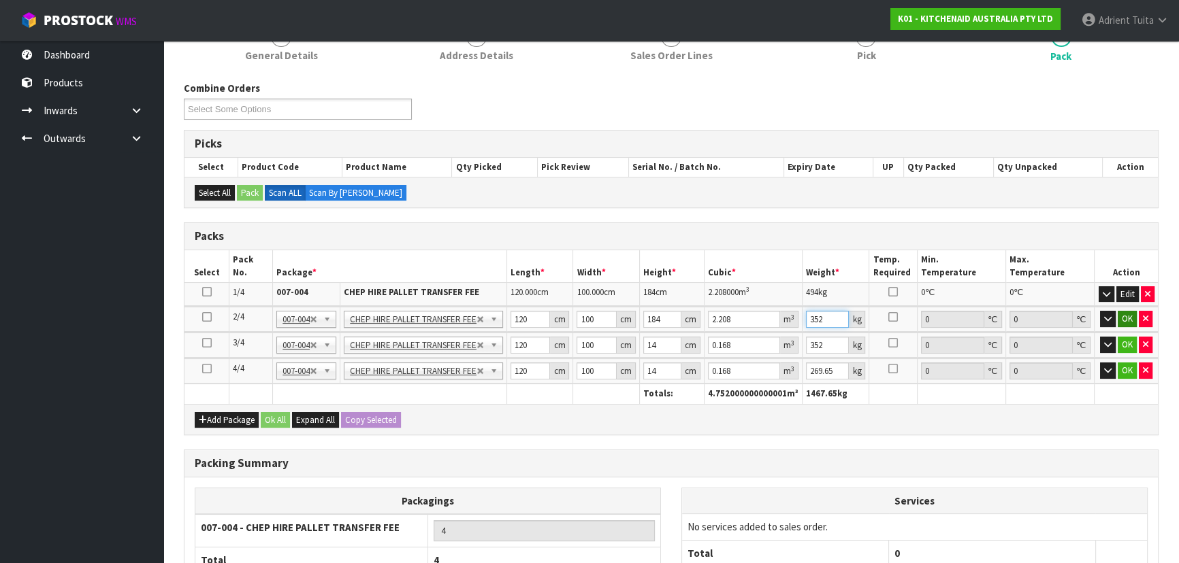
type input "352"
click at [1123, 317] on button "OK" at bounding box center [1126, 319] width 19 height 16
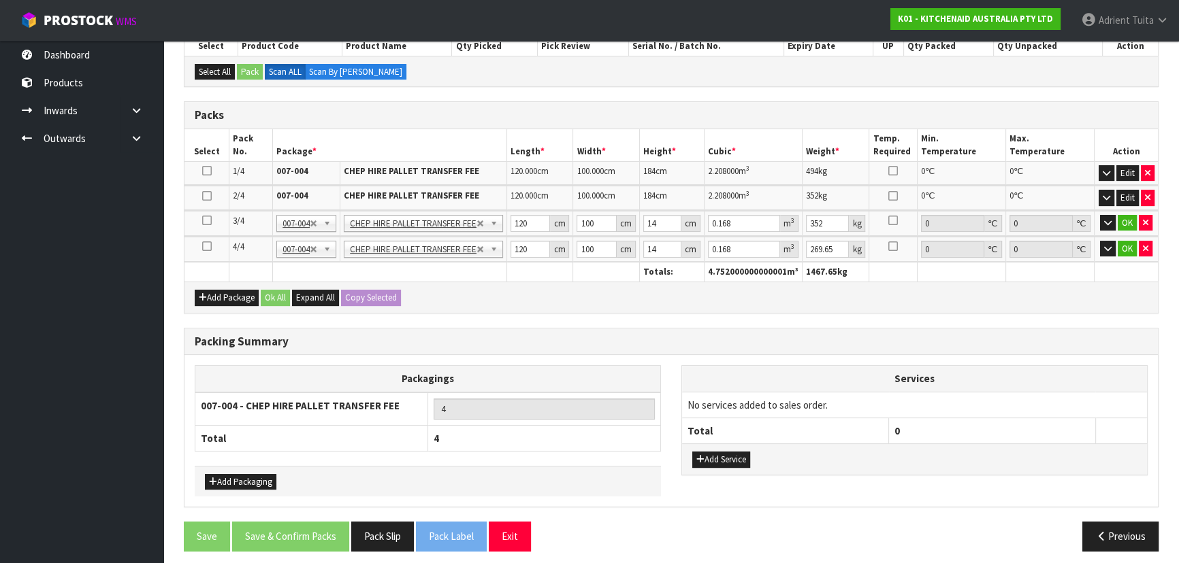
scroll to position [311, 0]
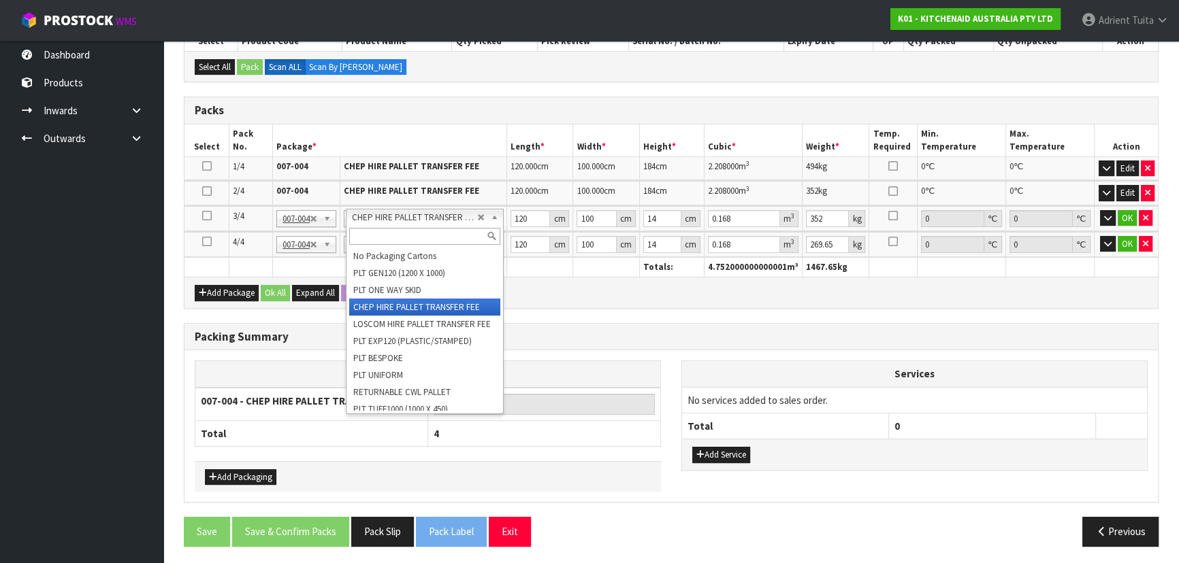
click at [418, 243] on input "text" at bounding box center [424, 236] width 151 height 17
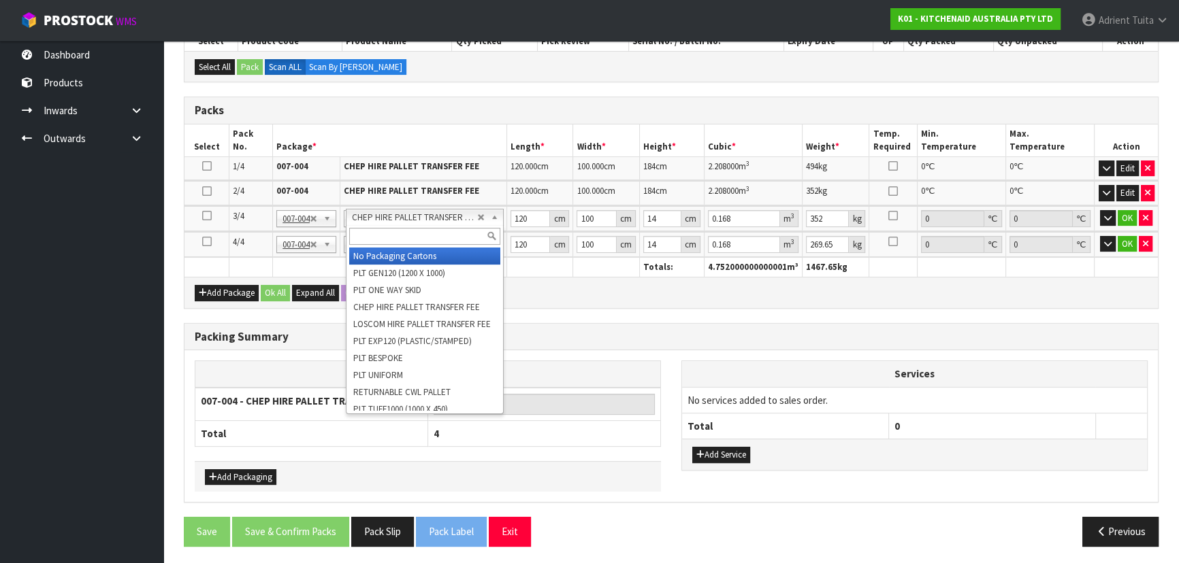
type input "3"
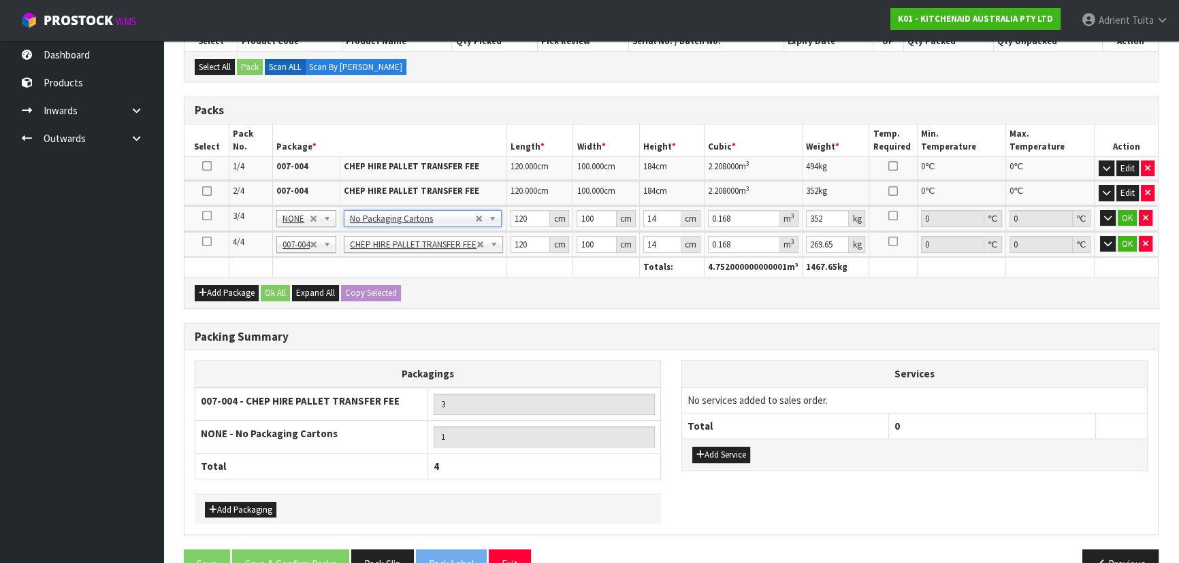
type input "0"
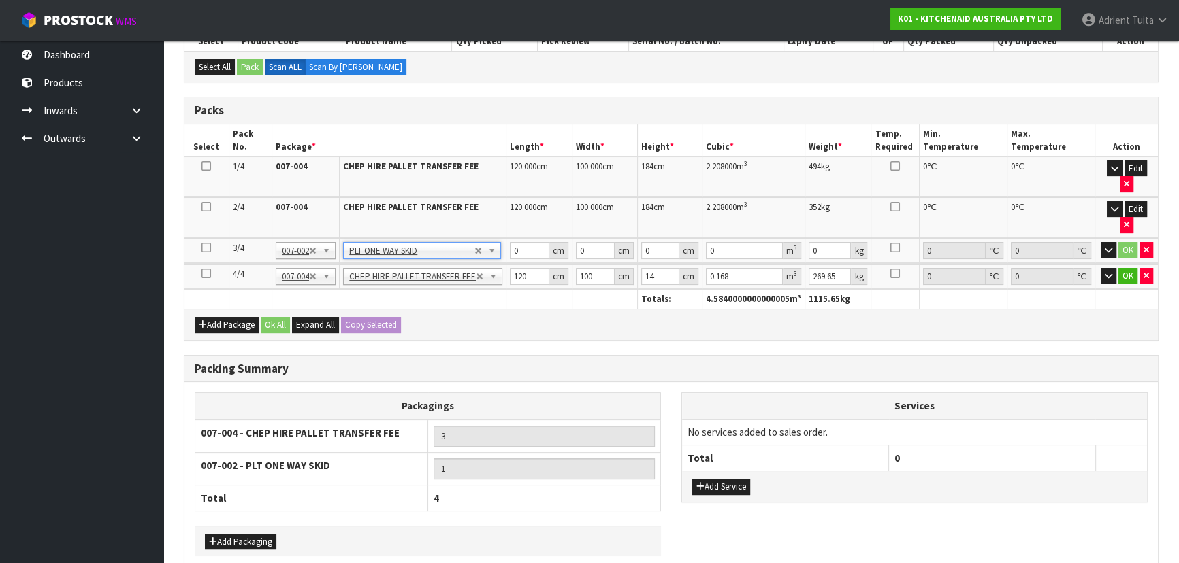
type input "146.54"
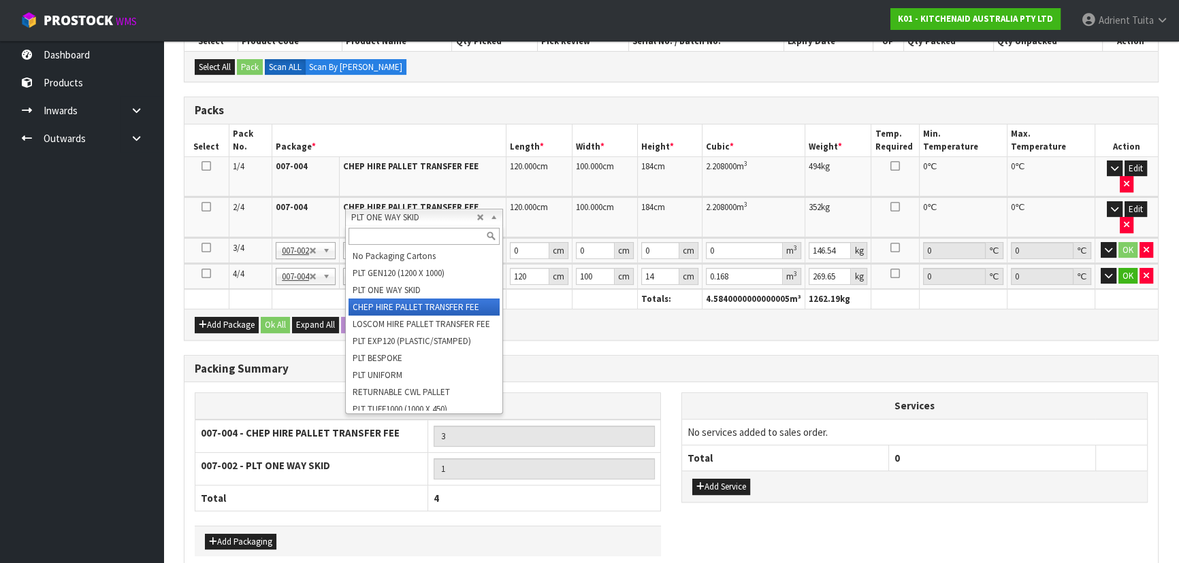
type input "4"
type input "120"
type input "100"
type input "14"
type input "0.168"
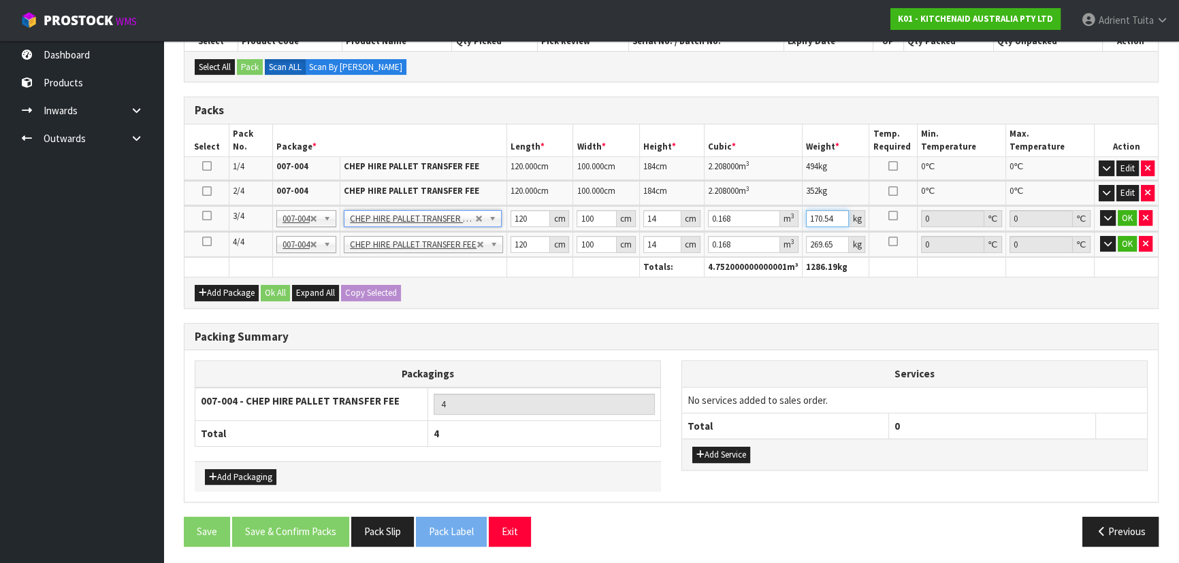
click at [808, 223] on input "170.54" at bounding box center [828, 218] width 44 height 17
type input "186"
click at [647, 218] on input "14" at bounding box center [662, 218] width 38 height 17
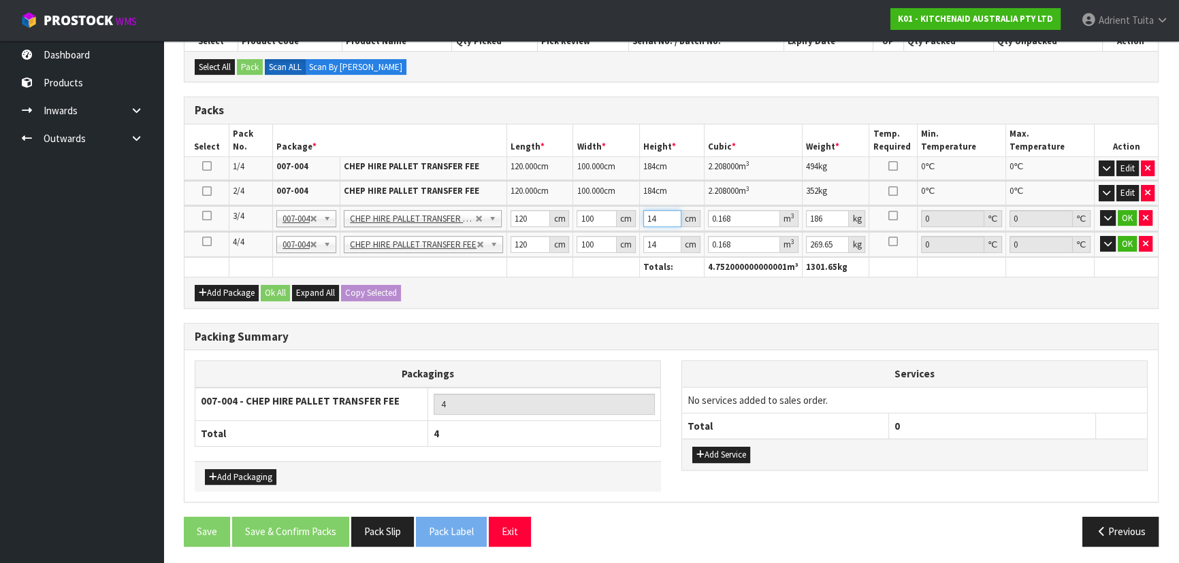
type input "1"
type input "0.012"
type input "15"
type input "0.18"
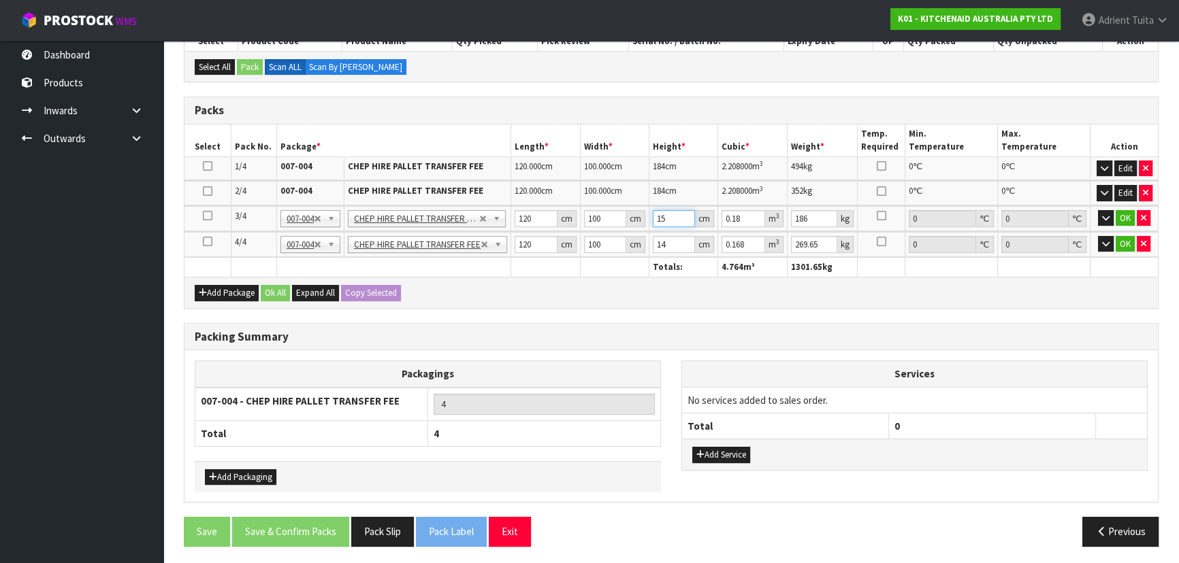
type input "154"
type input "1.848"
type input "154"
click at [1123, 218] on button "OK" at bounding box center [1124, 218] width 19 height 16
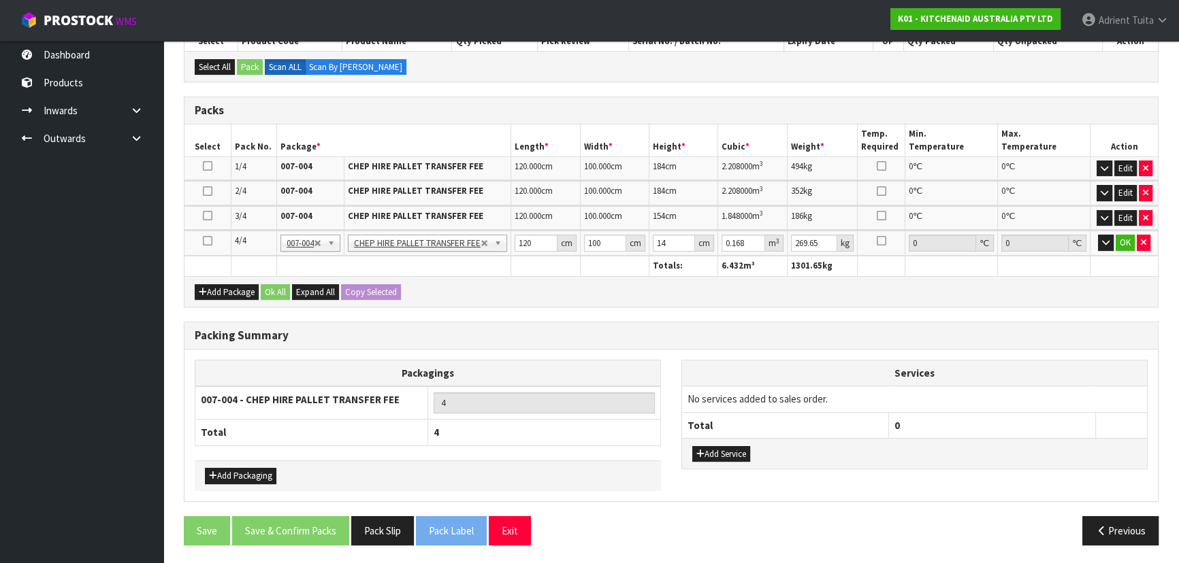
scroll to position [310, 0]
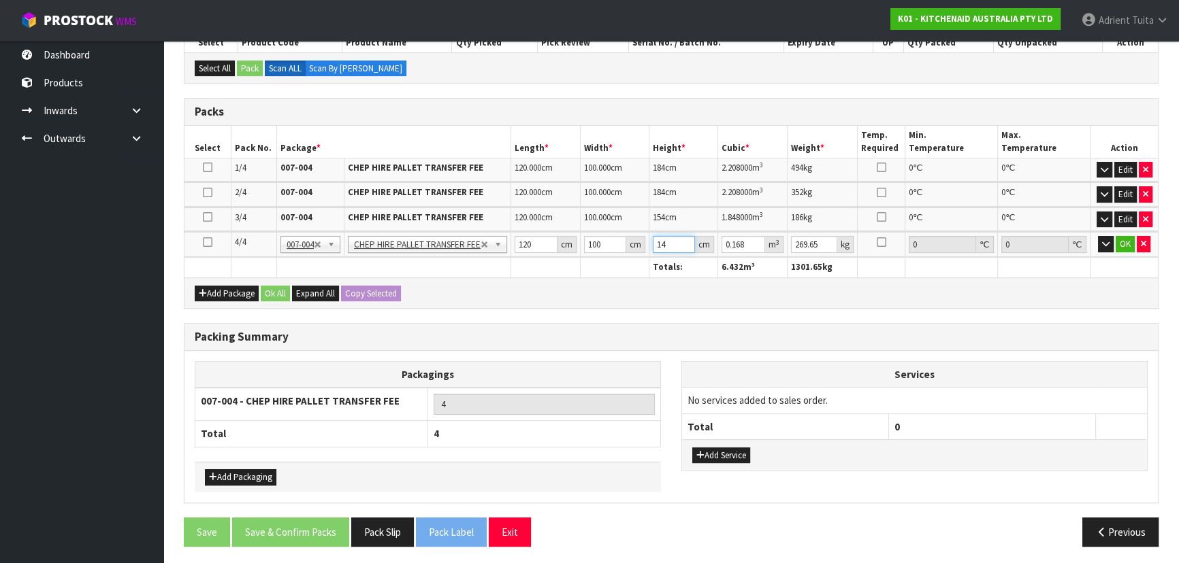
click at [663, 242] on input "14" at bounding box center [674, 244] width 42 height 17
type input "1"
type input "0.012"
type input "11"
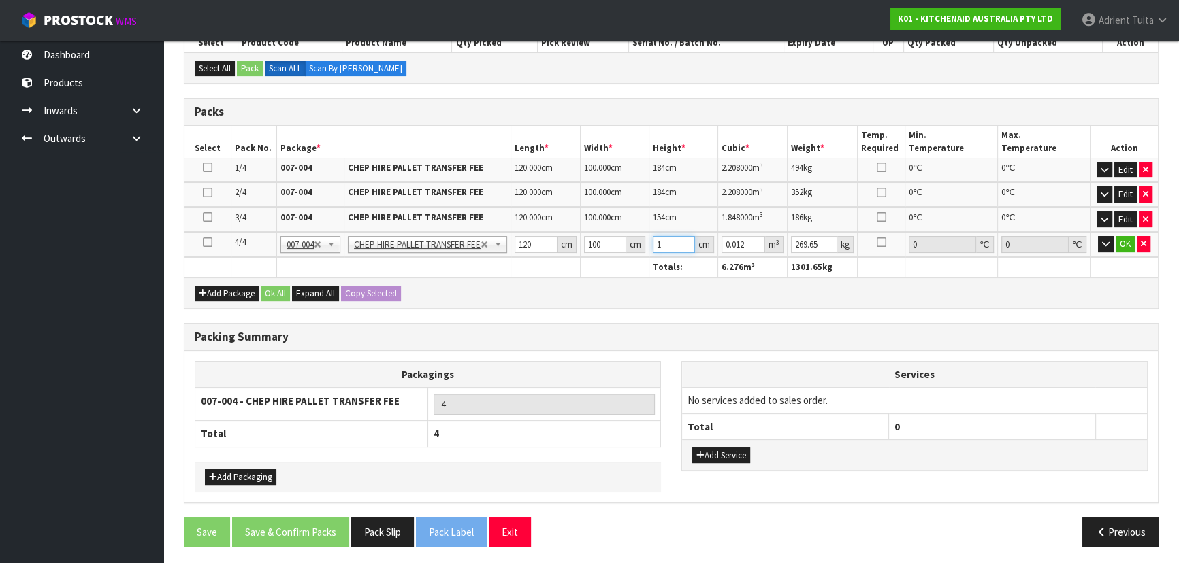
type input "0.132"
type input "111"
type input "1.332"
type input "111"
click at [811, 247] on input "269.65" at bounding box center [814, 244] width 46 height 17
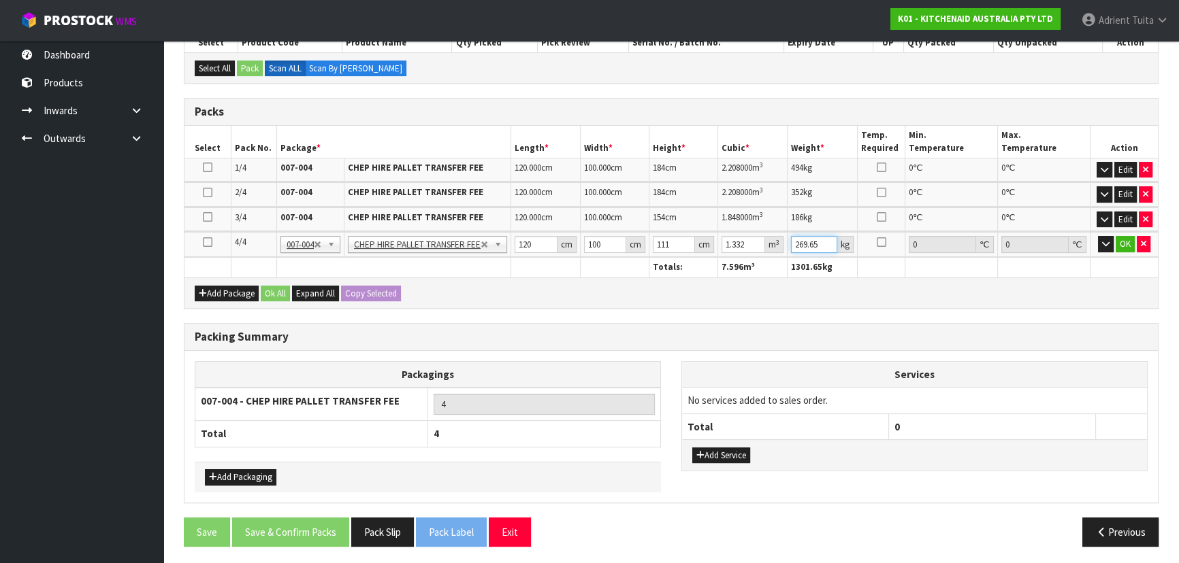
click at [811, 247] on input "269.65" at bounding box center [814, 244] width 46 height 17
type input "285"
click at [1123, 240] on button "OK" at bounding box center [1124, 244] width 19 height 16
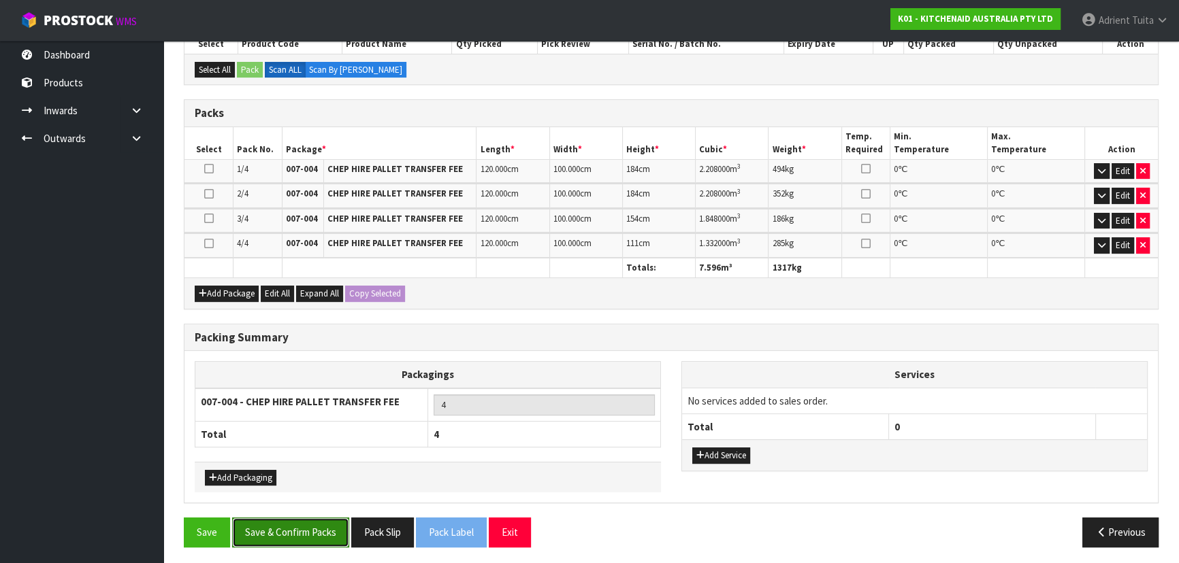
click at [306, 521] on button "Save & Confirm Packs" at bounding box center [290, 532] width 117 height 29
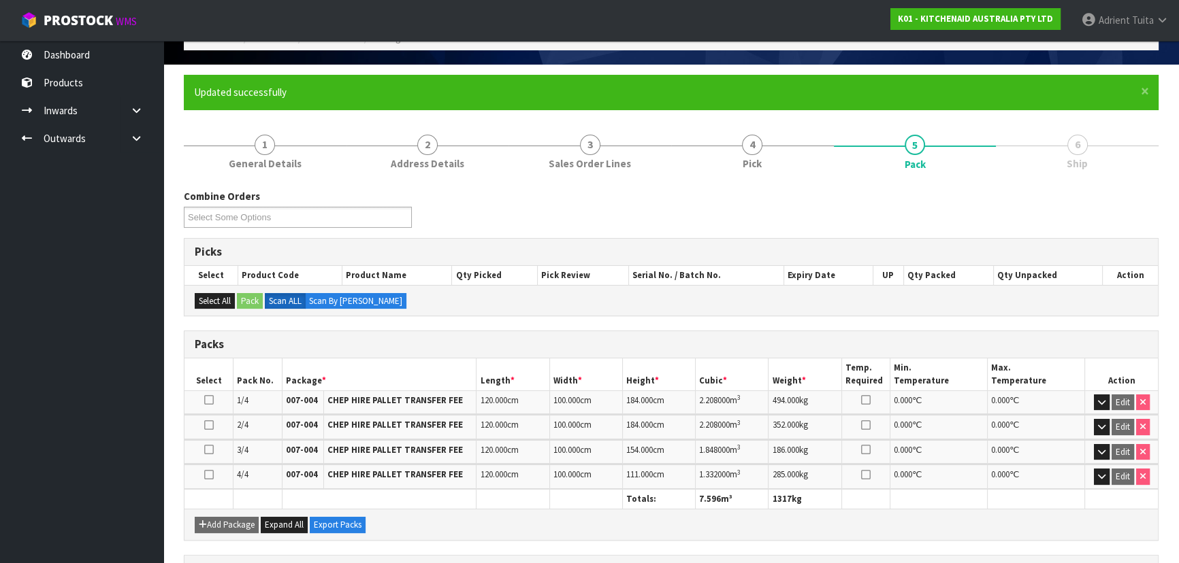
scroll to position [278, 0]
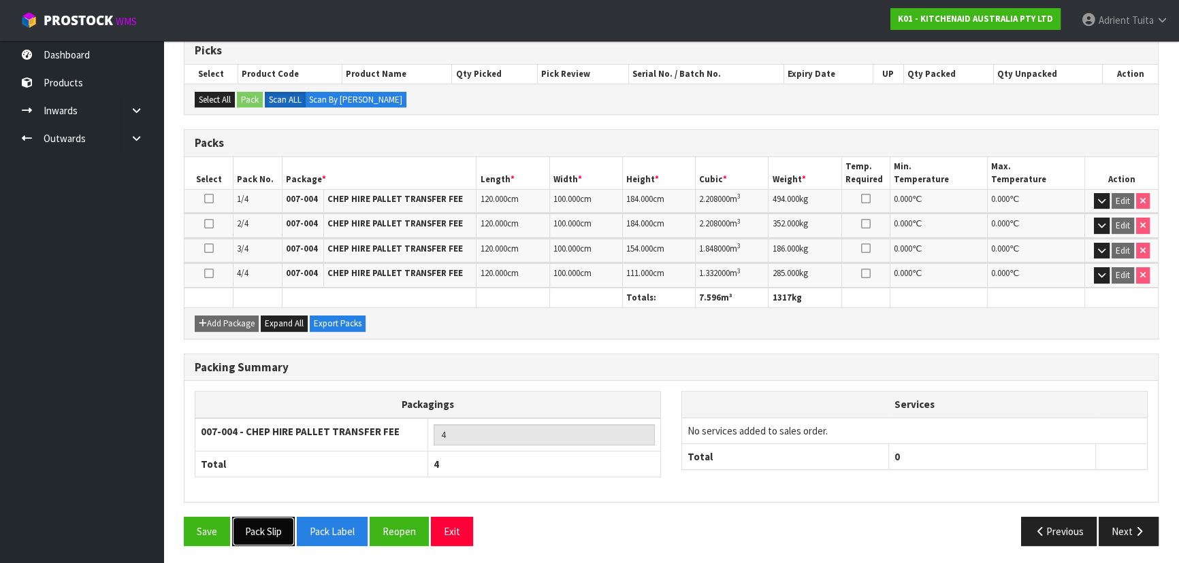
click at [261, 529] on button "Pack Slip" at bounding box center [263, 531] width 63 height 29
